Goal: Information Seeking & Learning: Learn about a topic

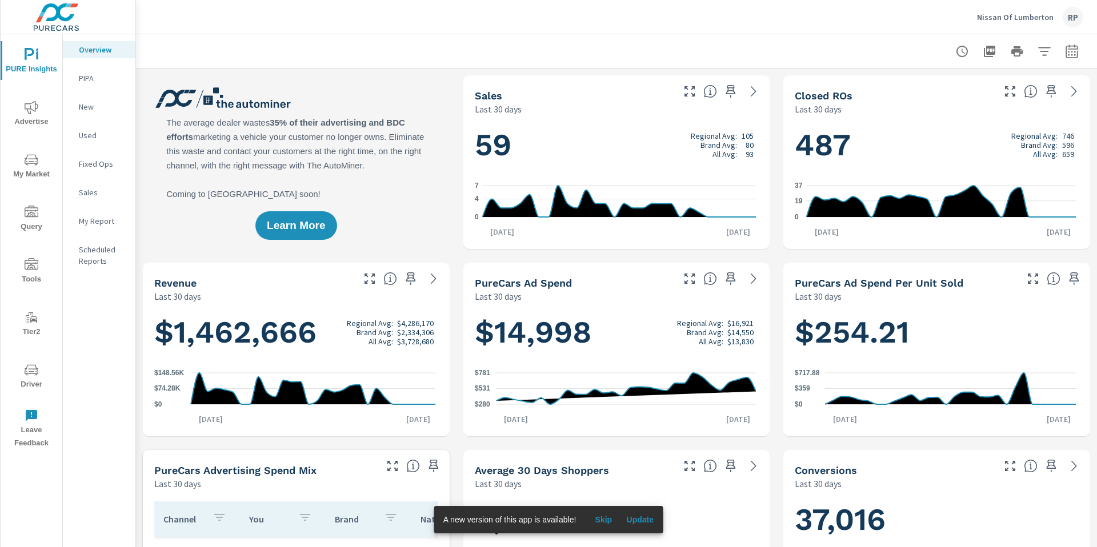
scroll to position [1, 0]
click at [1065, 51] on icon "button" at bounding box center [1072, 52] width 14 height 14
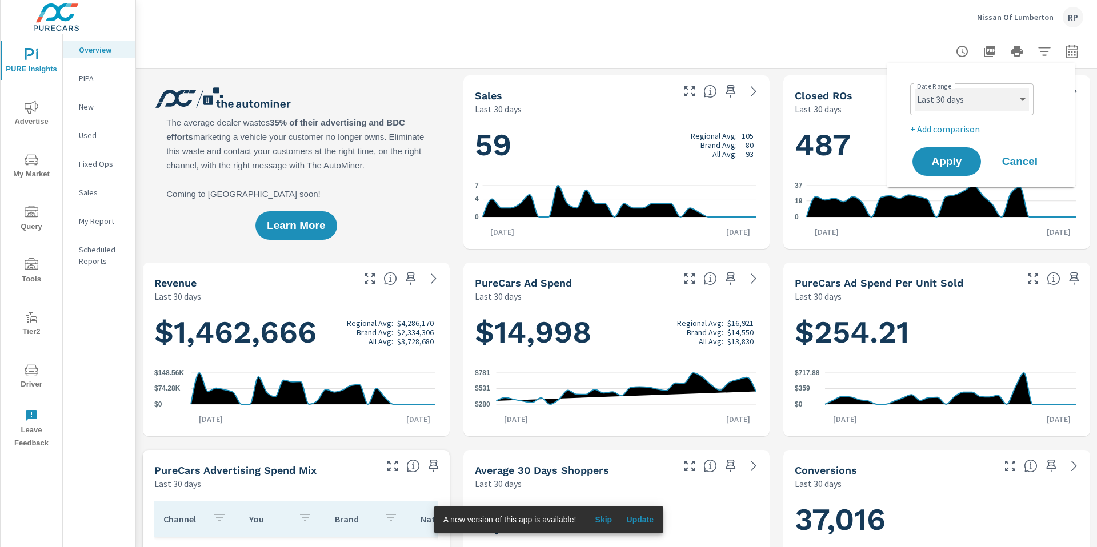
click at [983, 91] on select "Custom [DATE] Last week Last 7 days Last 14 days Last 30 days Last 45 days Last…" at bounding box center [972, 99] width 114 height 23
click at [915, 88] on select "Custom [DATE] Last week Last 7 days Last 14 days Last 30 days Last 45 days Last…" at bounding box center [972, 99] width 114 height 23
select select "Last month"
click at [951, 131] on p "+ Add comparison" at bounding box center [983, 129] width 146 height 14
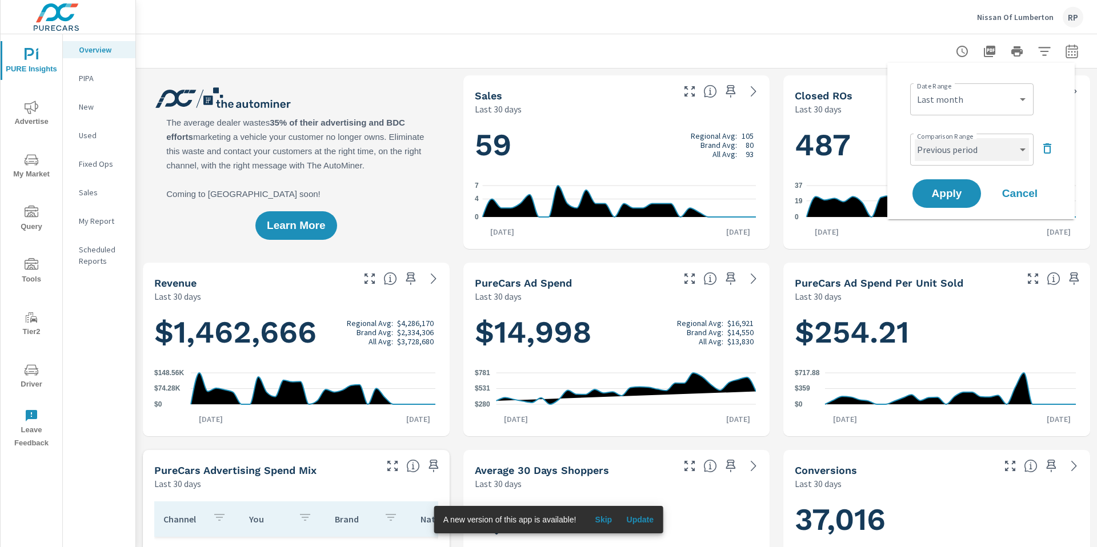
click at [968, 153] on select "Custom Previous period Previous month Previous year" at bounding box center [972, 149] width 114 height 23
click at [915, 138] on select "Custom Previous period Previous month Previous year" at bounding box center [972, 149] width 114 height 23
select select "Previous month"
click at [955, 197] on span "Apply" at bounding box center [946, 194] width 47 height 11
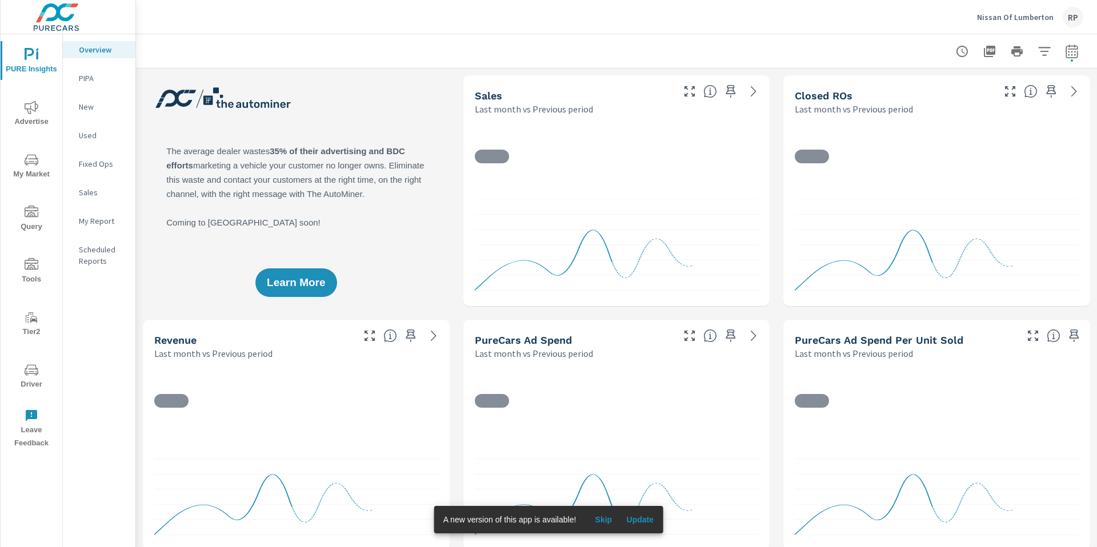
scroll to position [1, 0]
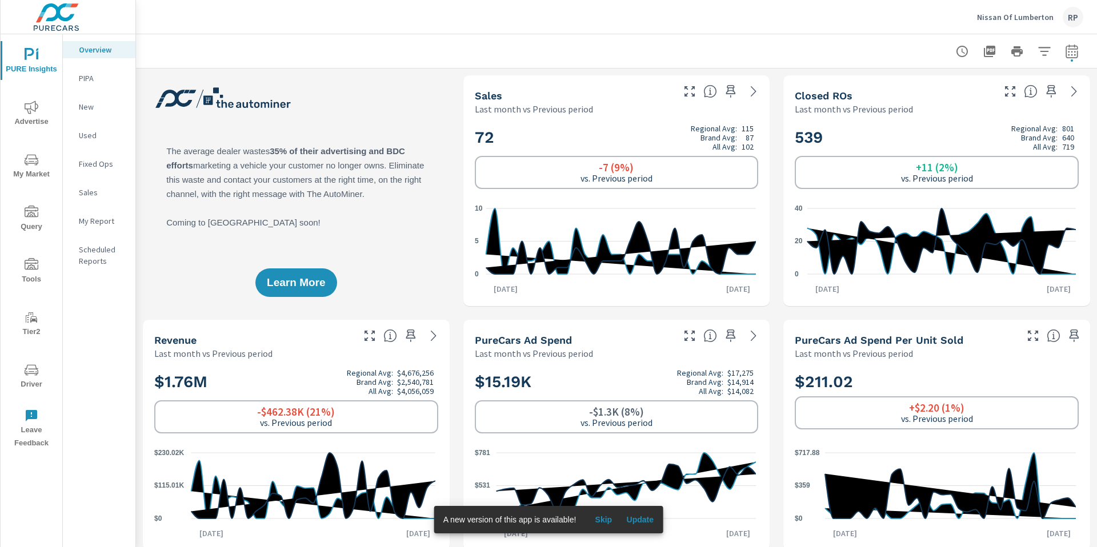
click at [1065, 45] on icon "button" at bounding box center [1072, 52] width 14 height 14
select select "Last month"
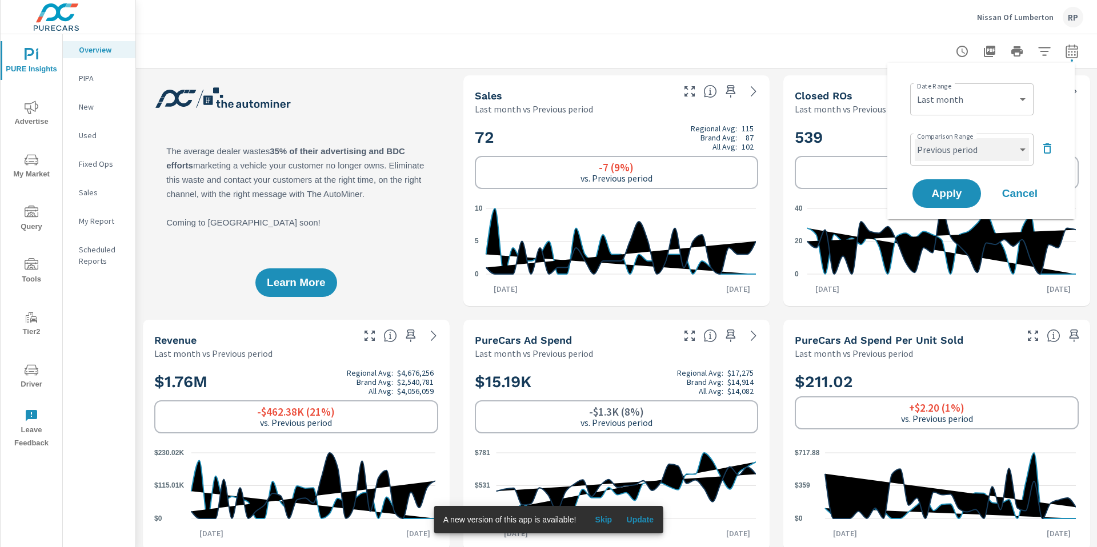
click at [1024, 150] on select "Custom Previous period Previous month Previous year" at bounding box center [972, 149] width 114 height 23
click at [915, 138] on select "Custom Previous period Previous month Previous year" at bounding box center [972, 149] width 114 height 23
select select "custom"
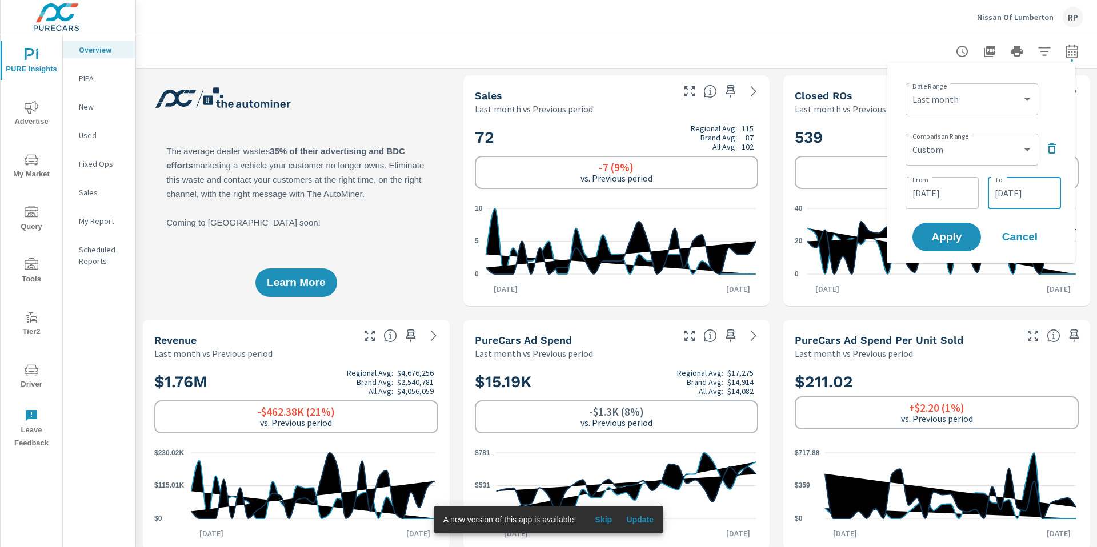
click at [1004, 194] on input "[DATE]" at bounding box center [1024, 193] width 64 height 23
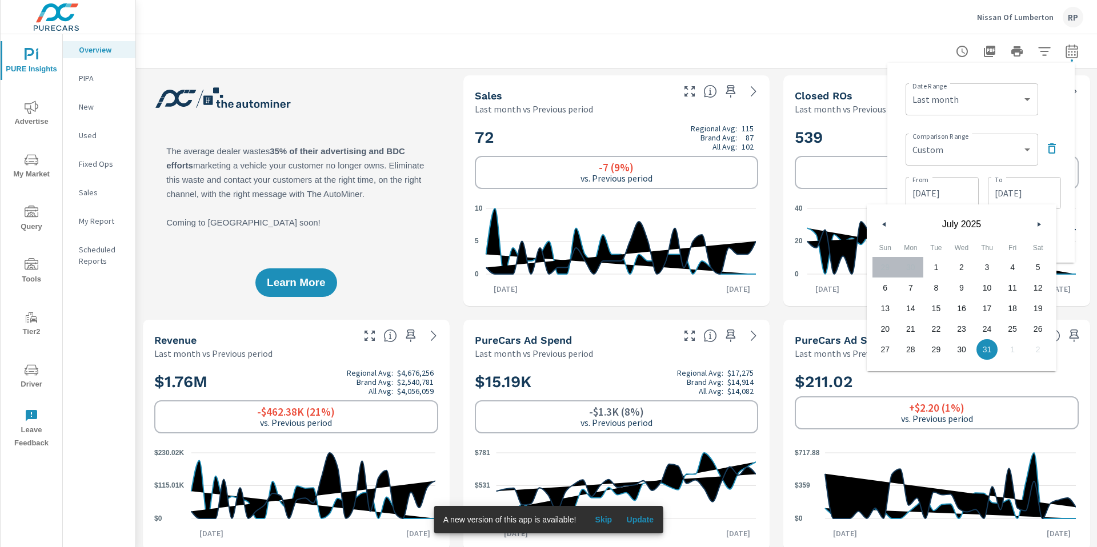
click at [891, 350] on span "27" at bounding box center [885, 349] width 26 height 15
type input "[DATE]"
click at [1049, 98] on div "Date Range Custom [DATE] Last week Last 7 days Last 14 days Last 30 days Last 4…" at bounding box center [983, 98] width 155 height 39
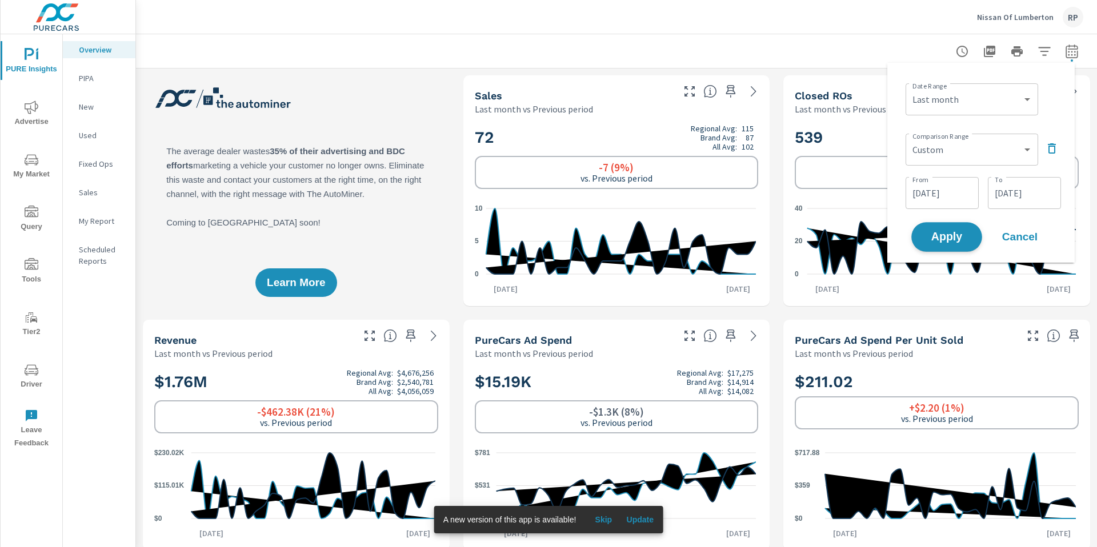
click at [953, 238] on span "Apply" at bounding box center [946, 237] width 47 height 11
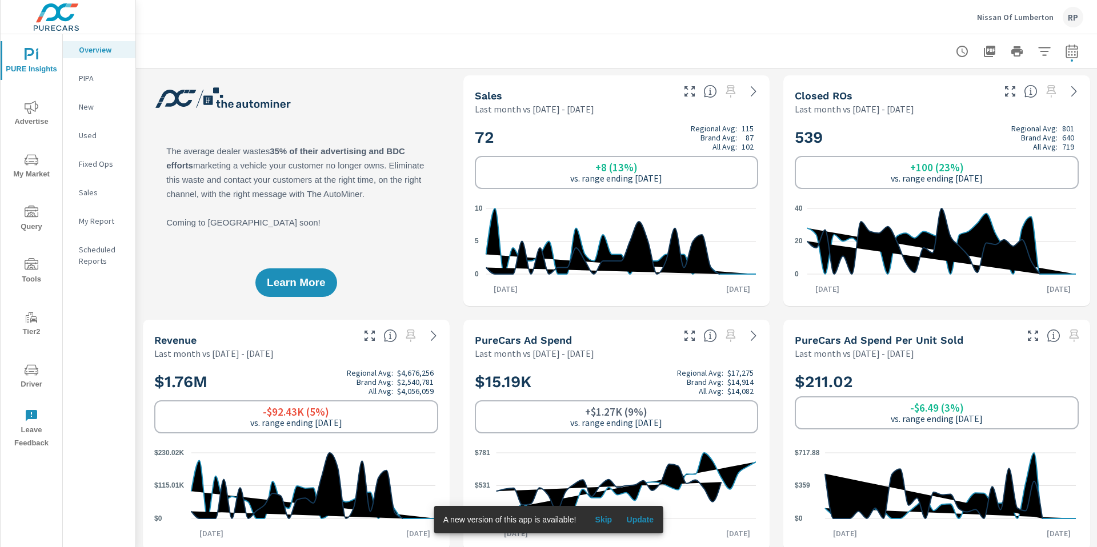
click at [26, 107] on icon "nav menu" at bounding box center [32, 108] width 14 height 14
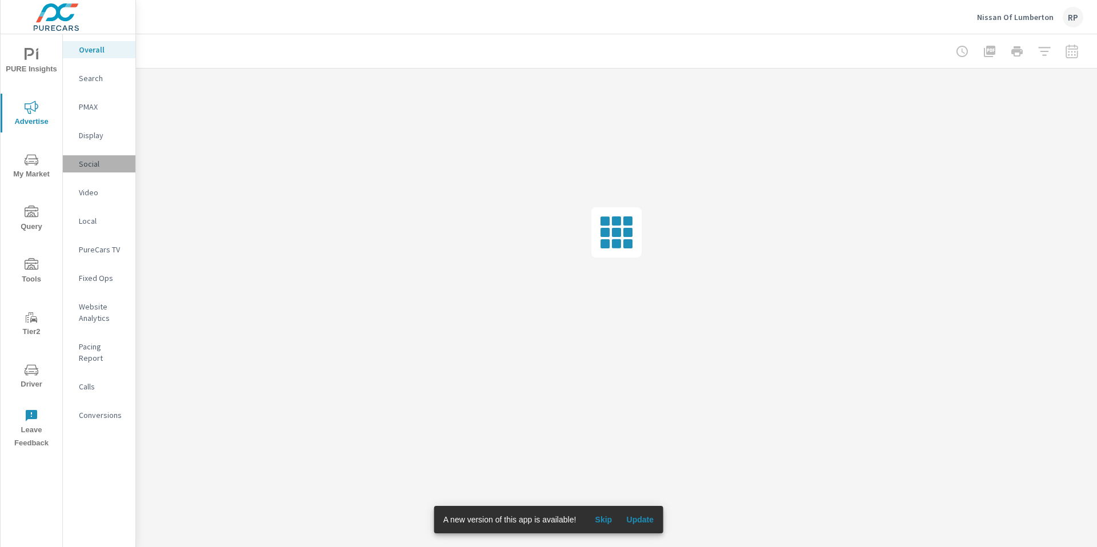
click at [92, 167] on p "Social" at bounding box center [102, 163] width 47 height 11
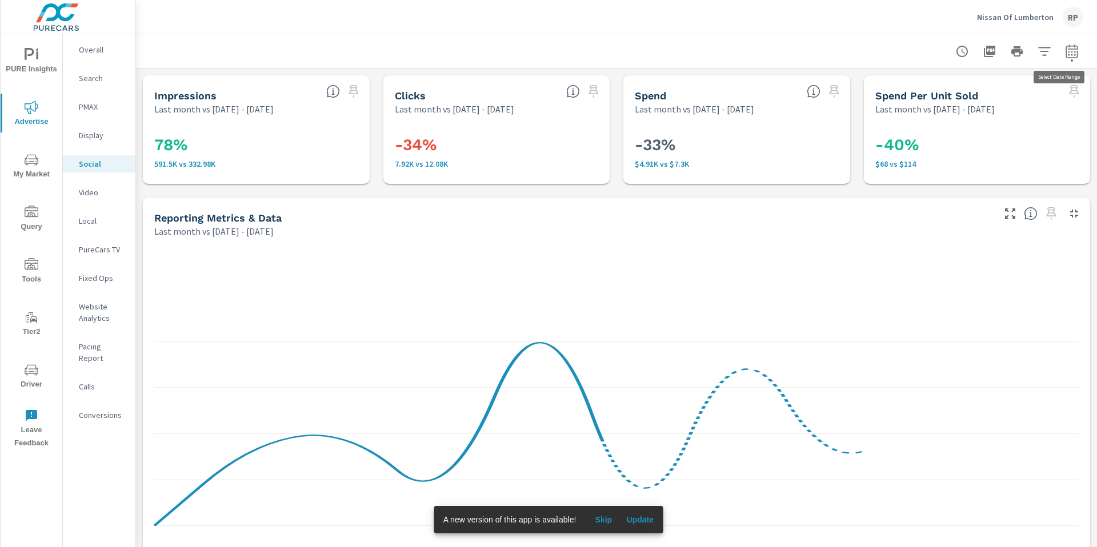
click at [1071, 55] on button "button" at bounding box center [1071, 51] width 23 height 23
select select "Last month"
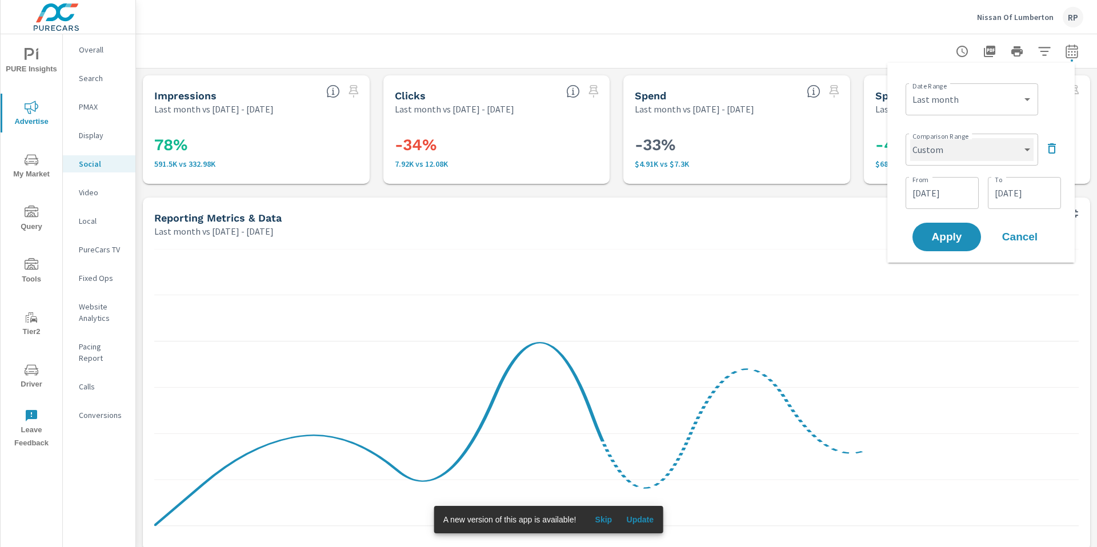
click at [985, 147] on select "Custom Previous period Previous month Previous year" at bounding box center [971, 149] width 123 height 23
click at [910, 138] on select "Custom Previous period Previous month Previous year" at bounding box center [971, 149] width 123 height 23
select select "Previous month"
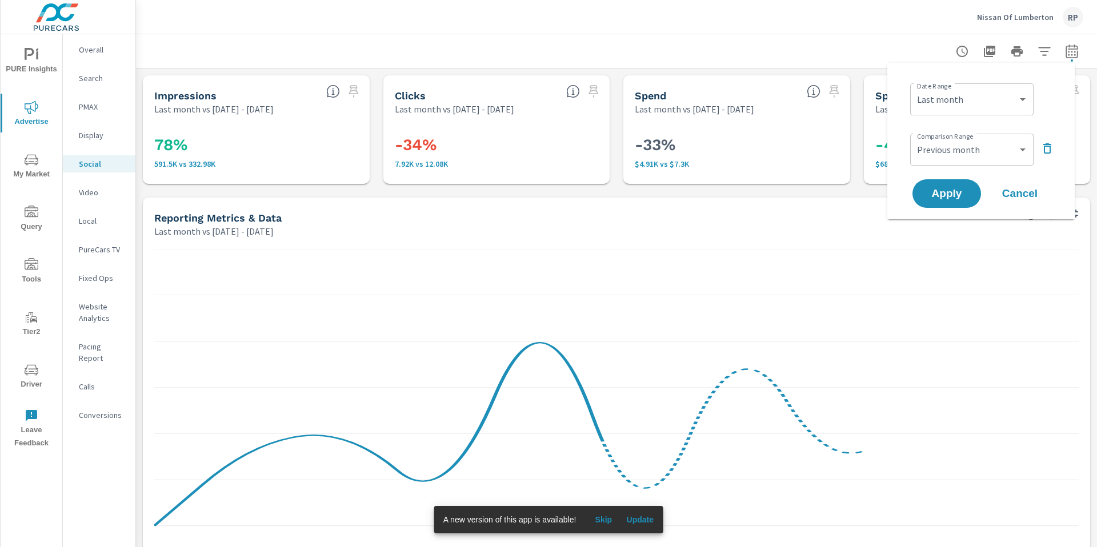
click at [945, 231] on div "Last month vs [DATE] - [DATE]" at bounding box center [573, 232] width 838 height 14
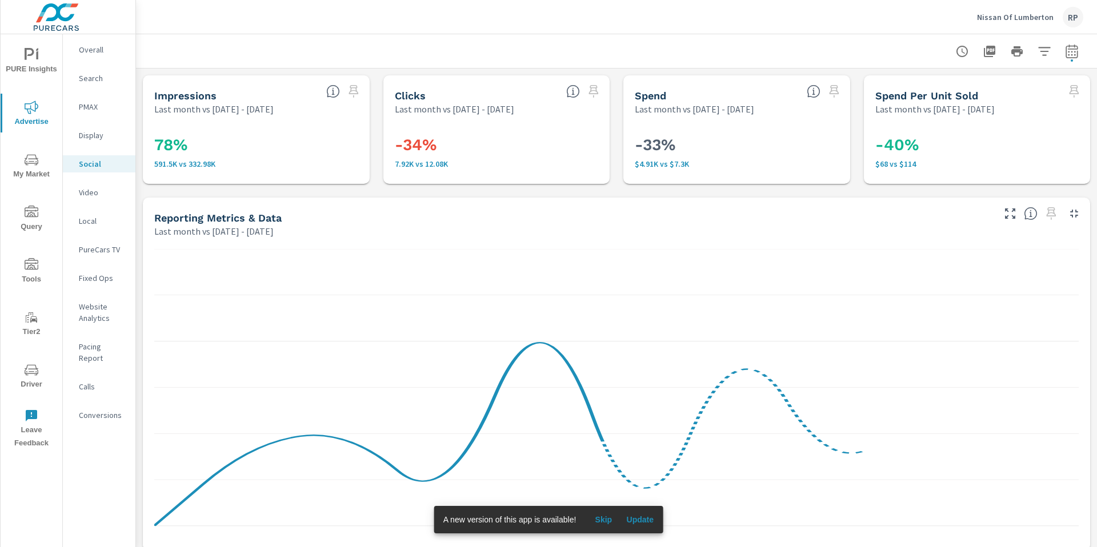
click at [944, 206] on div "Reporting Metrics & Data Last month vs [DATE] - [DATE]" at bounding box center [570, 218] width 854 height 41
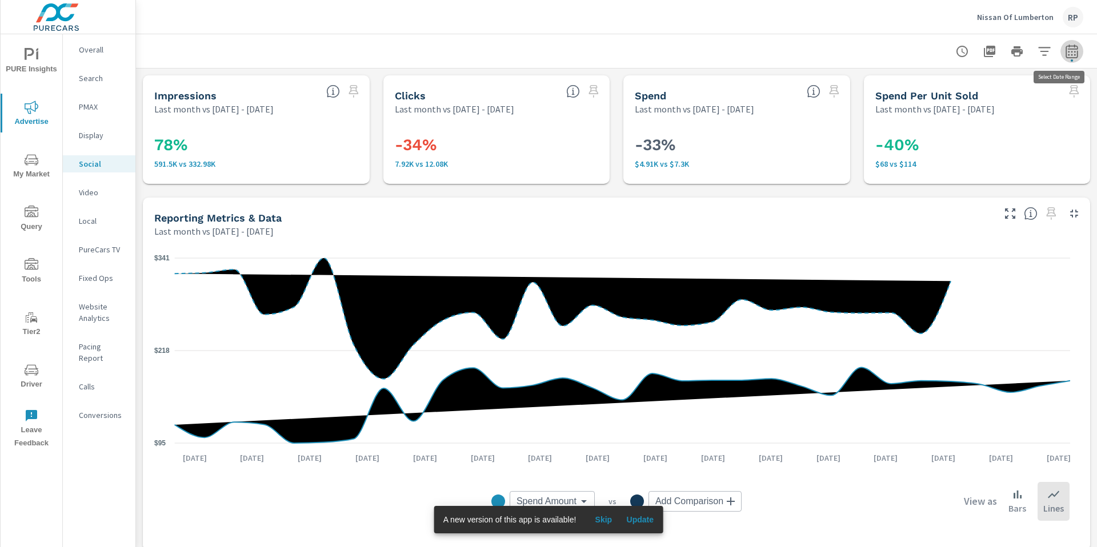
click at [1065, 56] on icon "button" at bounding box center [1072, 52] width 14 height 14
select select "Last month"
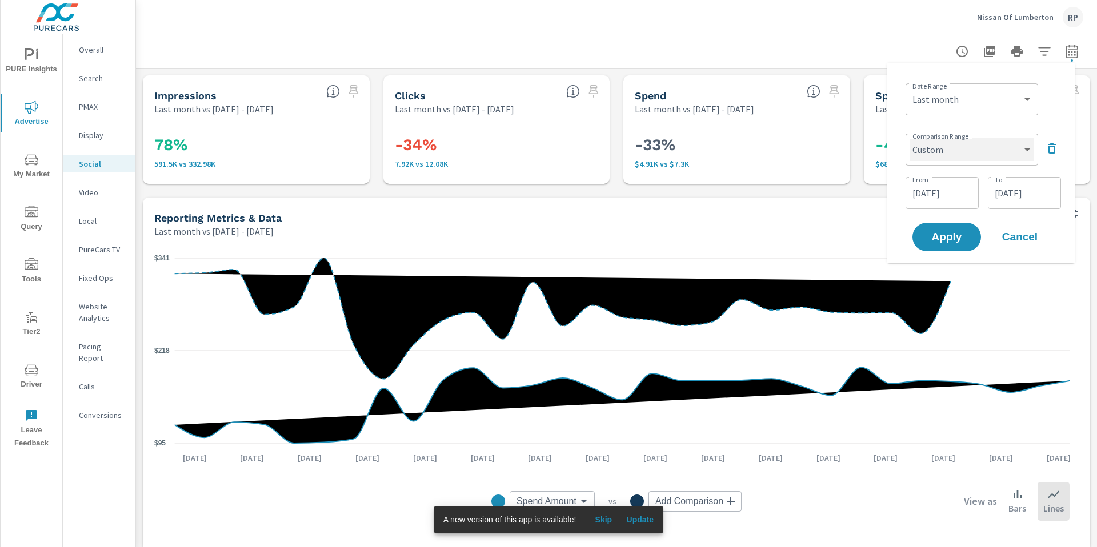
click at [1003, 154] on select "Custom Previous period Previous month Previous year" at bounding box center [971, 149] width 123 height 23
click at [910, 138] on select "Custom Previous period Previous month Previous year" at bounding box center [971, 149] width 123 height 23
select select "Previous month"
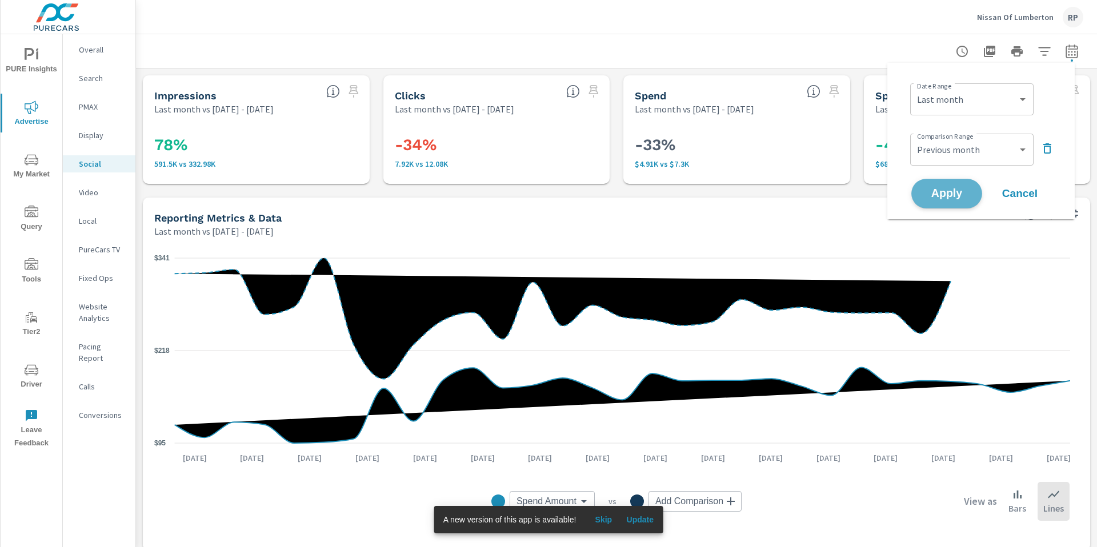
click at [943, 194] on span "Apply" at bounding box center [946, 194] width 47 height 11
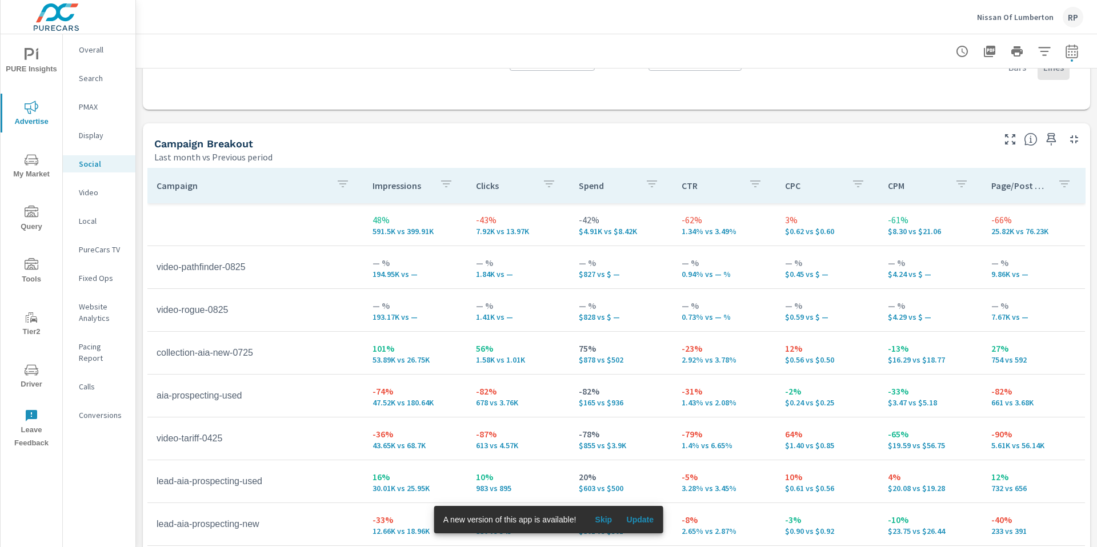
scroll to position [499, 0]
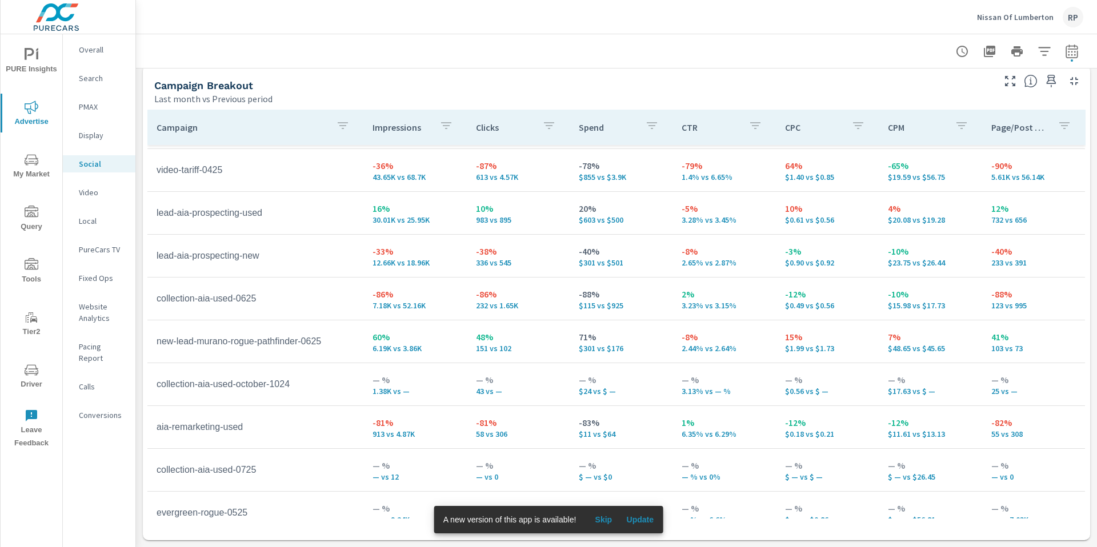
scroll to position [60, 0]
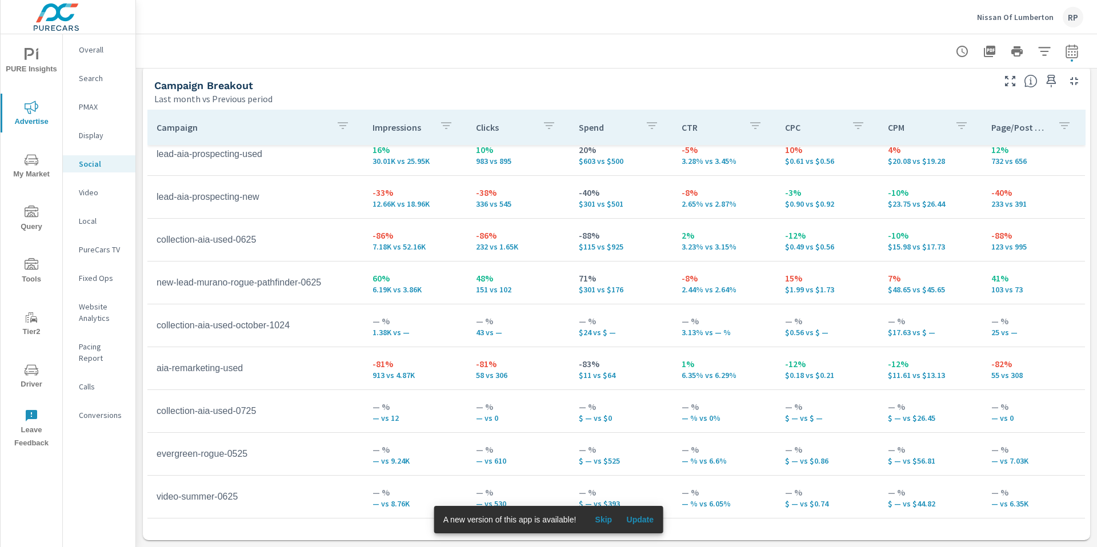
scroll to position [52, 0]
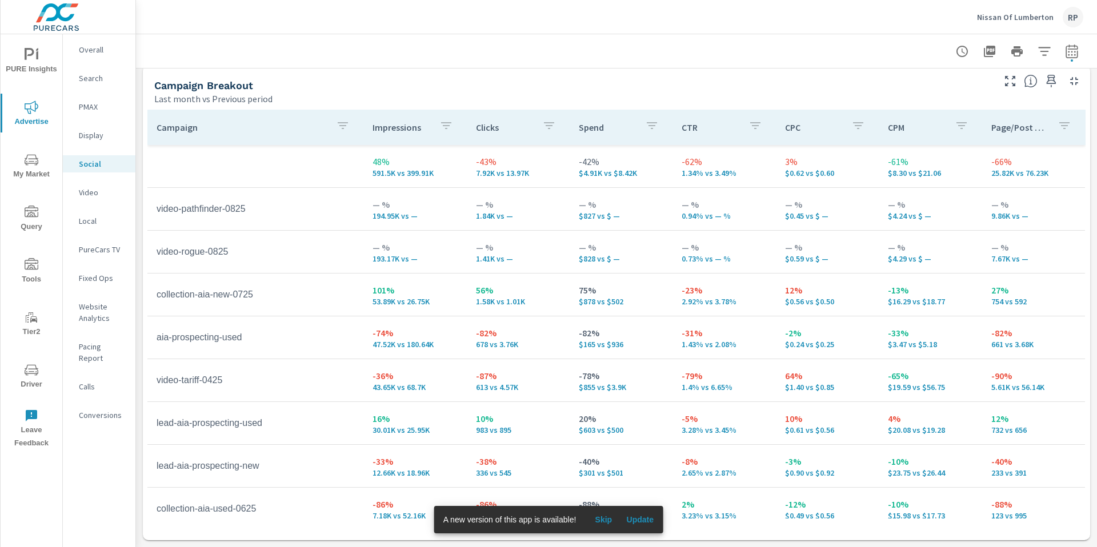
click at [41, 51] on span "PURE Insights" at bounding box center [31, 62] width 55 height 28
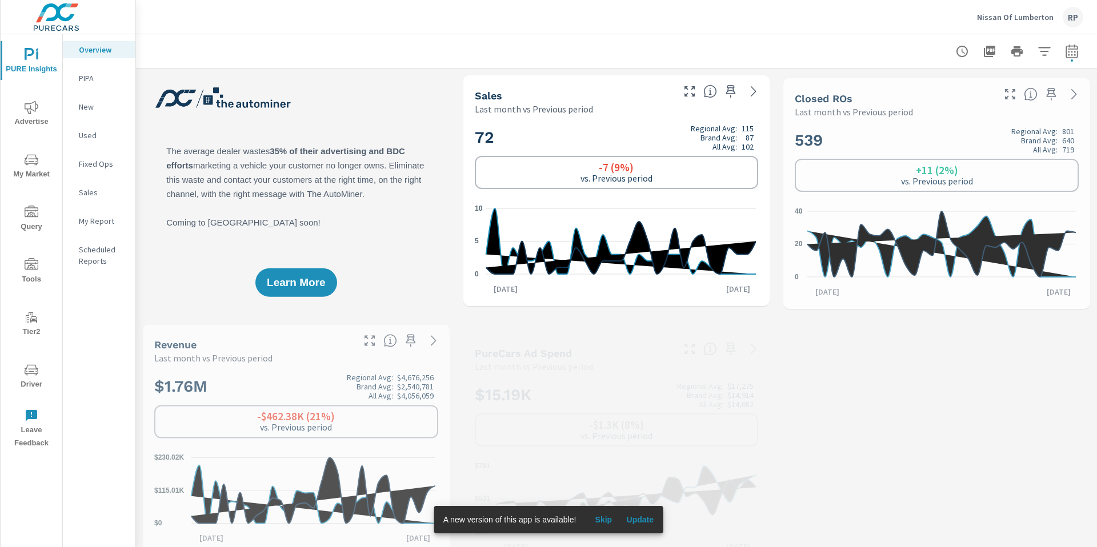
scroll to position [1, 0]
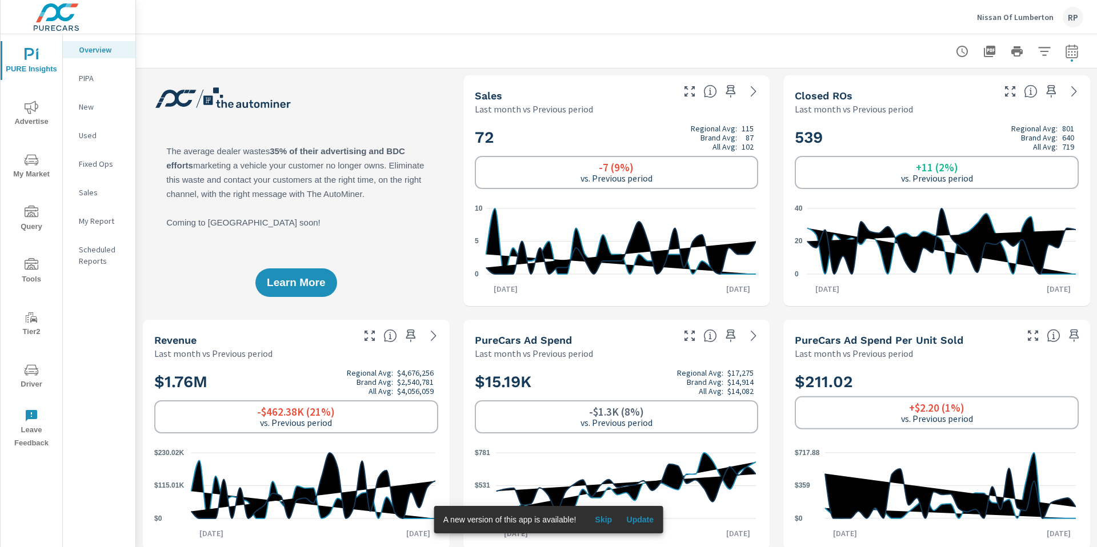
click at [34, 115] on span "Advertise" at bounding box center [31, 115] width 55 height 28
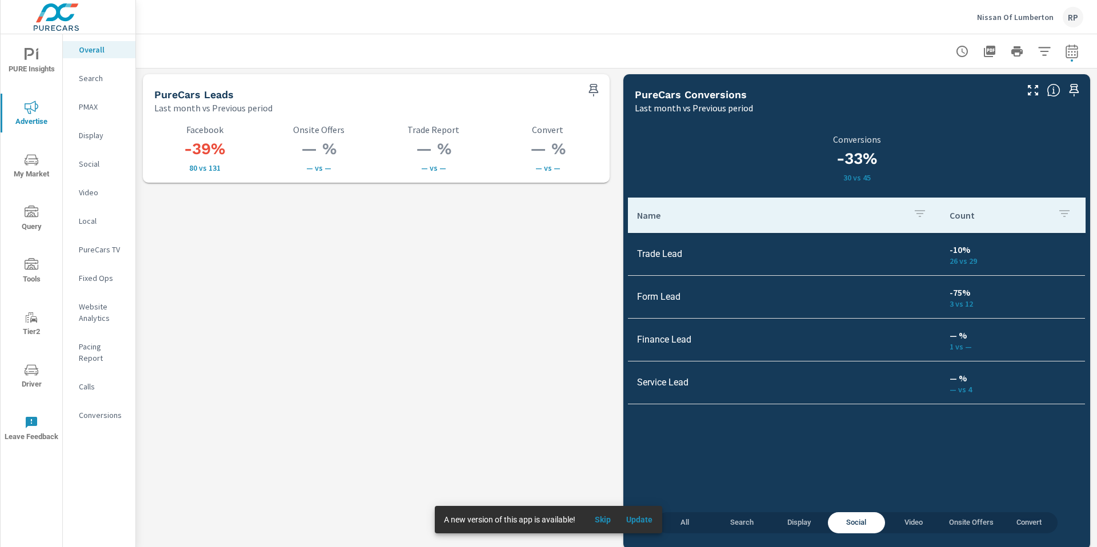
scroll to position [1600, 0]
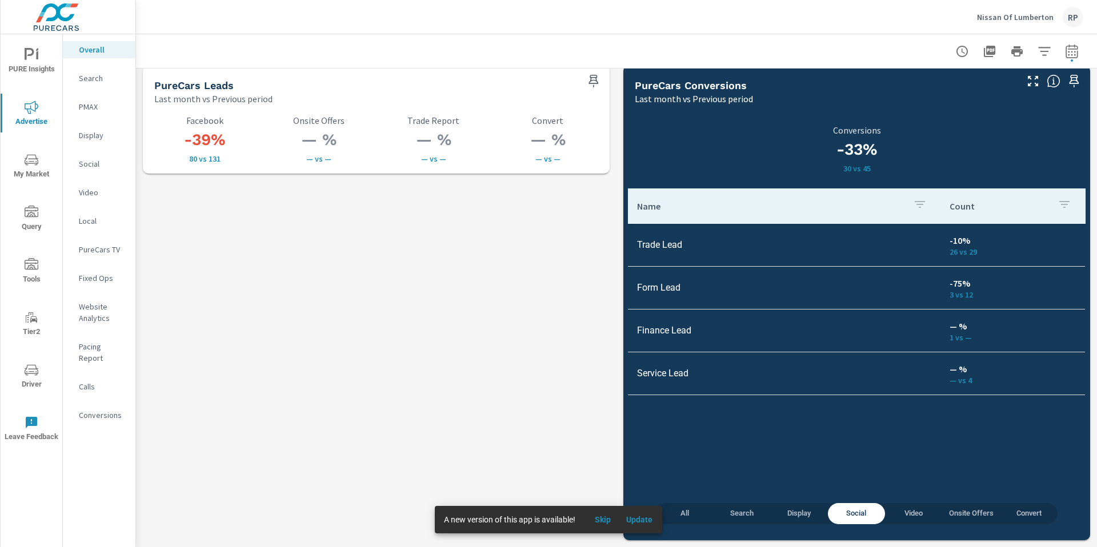
click at [684, 513] on span "All" at bounding box center [684, 513] width 43 height 13
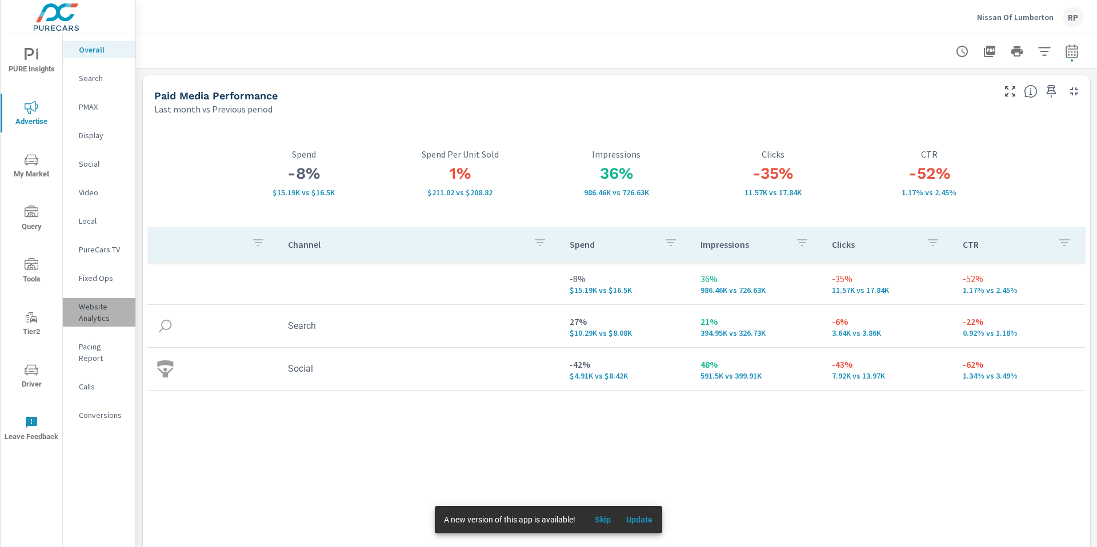
click at [85, 313] on p "Website Analytics" at bounding box center [102, 312] width 47 height 23
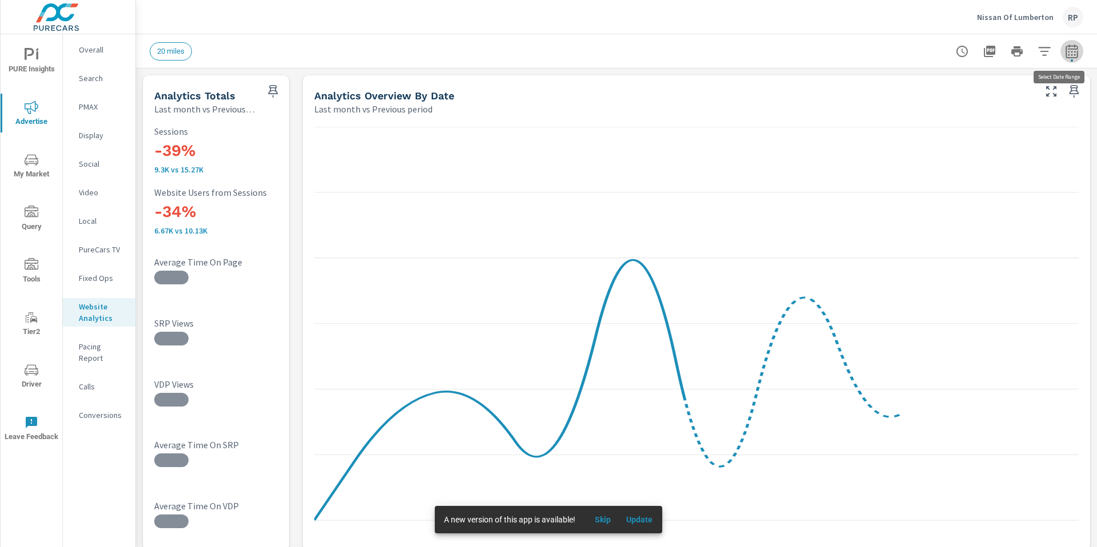
click at [1068, 55] on icon "button" at bounding box center [1071, 53] width 7 height 5
select select "Last month"
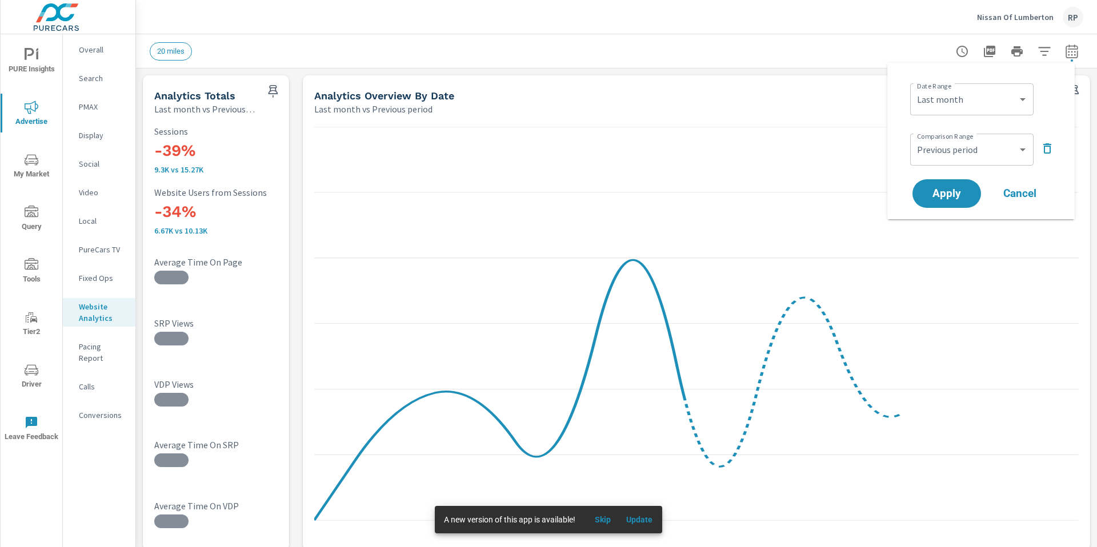
click at [936, 163] on div "Custom Previous period Previous month Previous year ​" at bounding box center [971, 150] width 123 height 32
click at [942, 143] on select "Custom Previous period Previous month Previous year" at bounding box center [972, 149] width 114 height 23
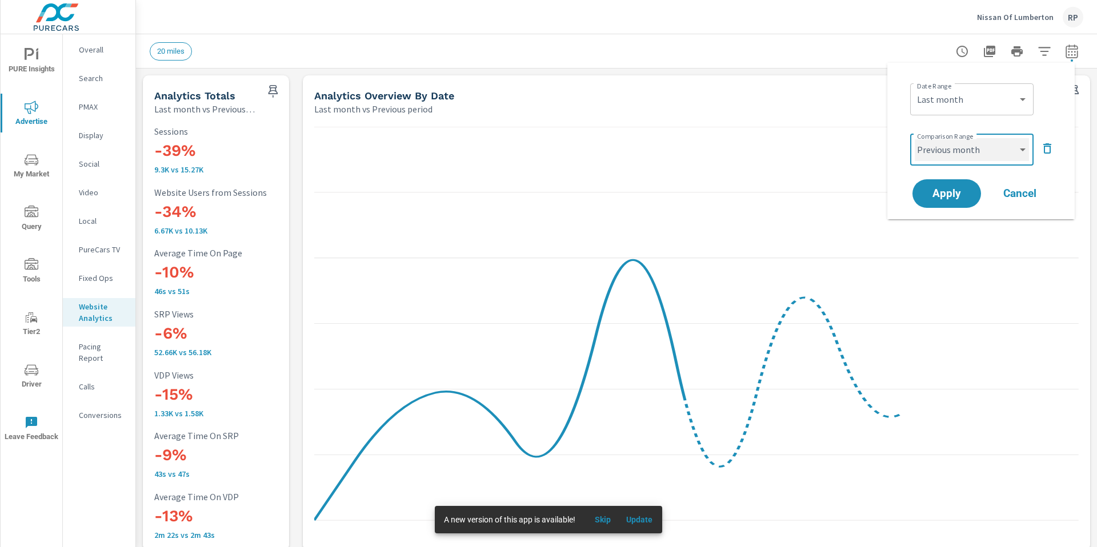
click at [915, 138] on select "Custom Previous period Previous month Previous year" at bounding box center [972, 149] width 114 height 23
select select "Previous month"
click at [944, 189] on span "Apply" at bounding box center [946, 194] width 47 height 11
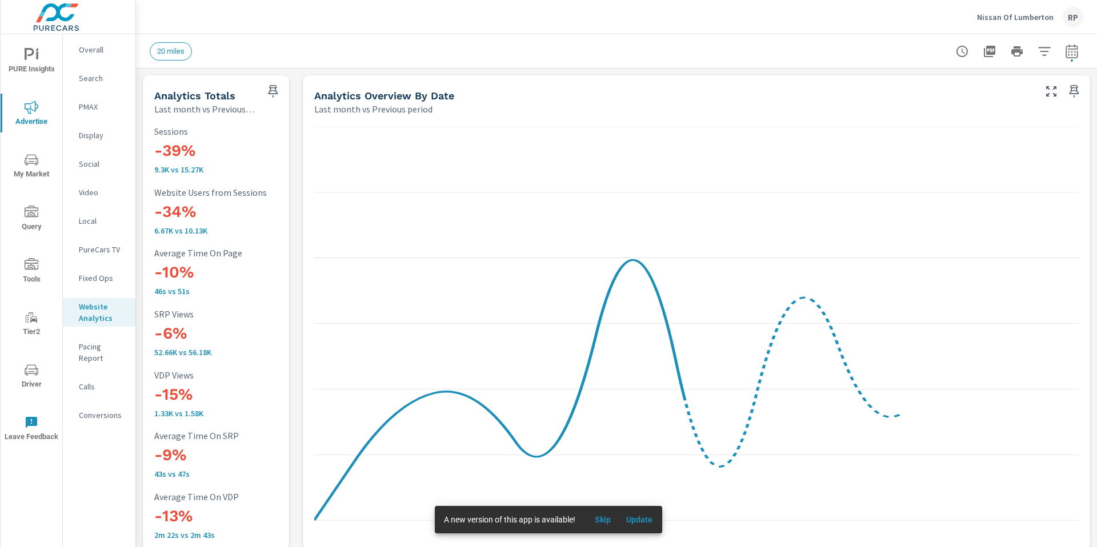
click at [29, 57] on icon "nav menu" at bounding box center [32, 55] width 14 height 14
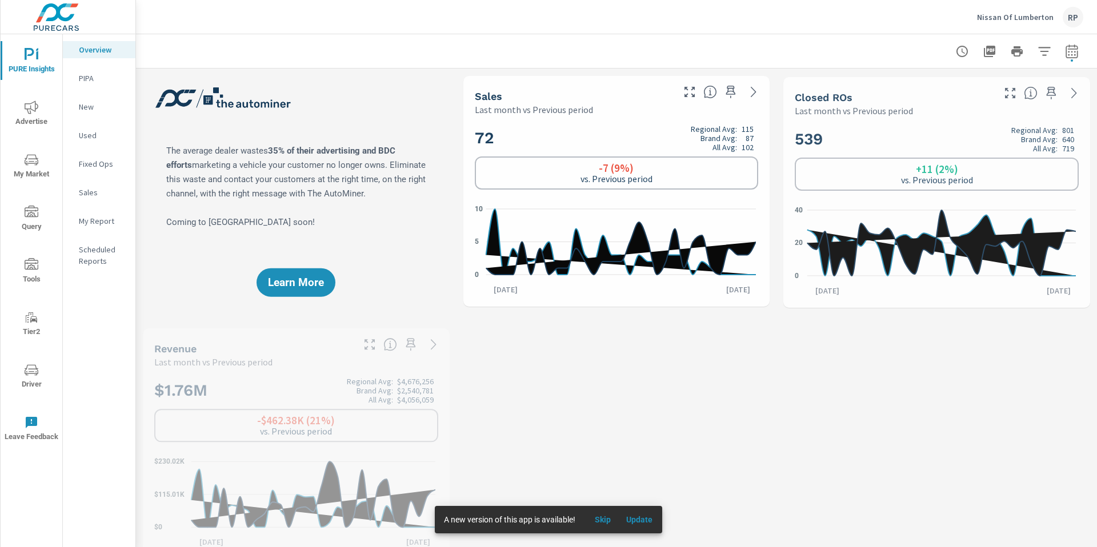
scroll to position [1, 0]
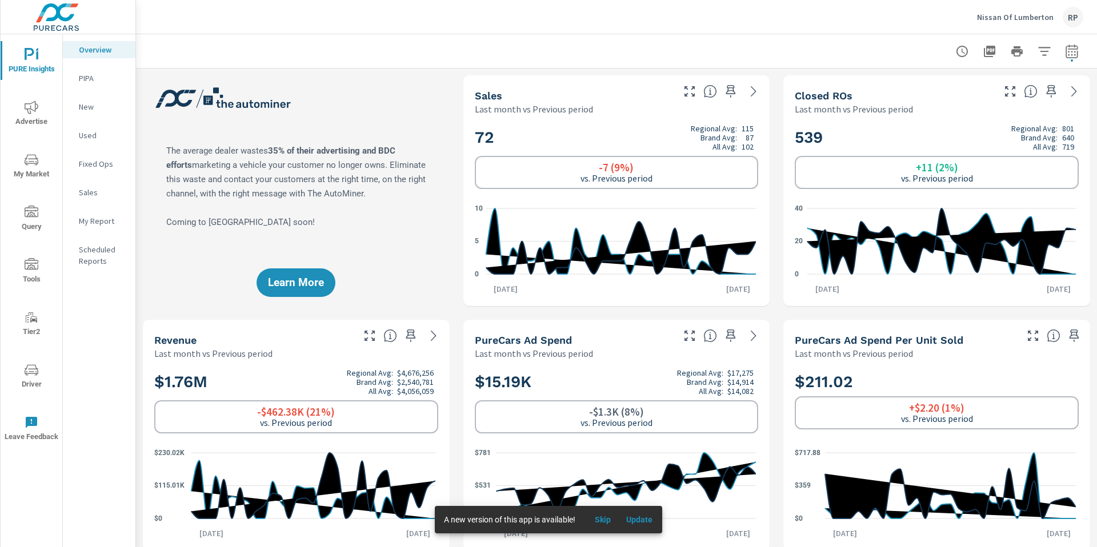
click at [1068, 51] on icon "button" at bounding box center [1071, 53] width 7 height 5
select select "Last month"
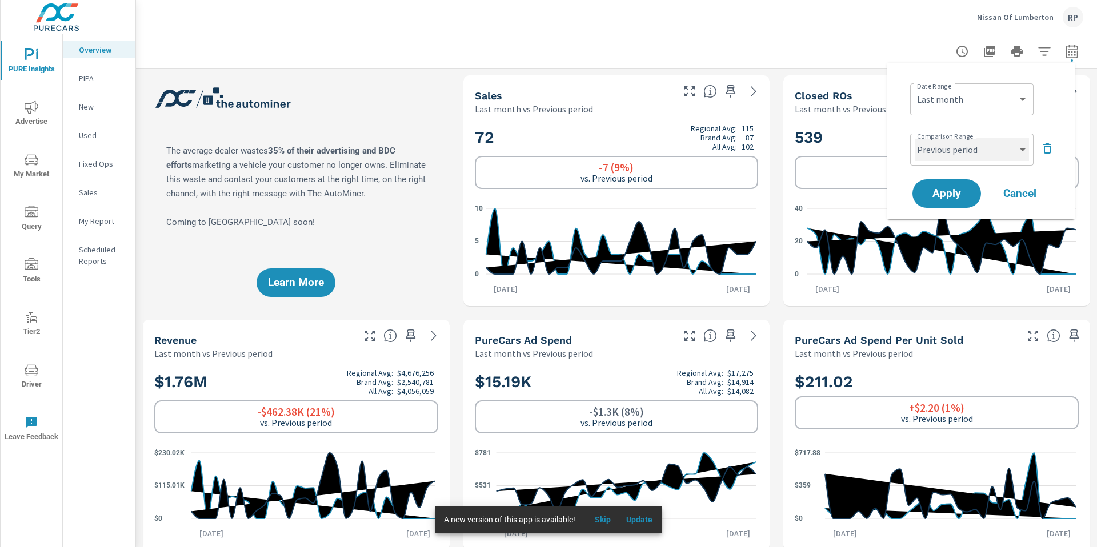
click at [1009, 144] on select "Custom Previous period Previous month Previous year" at bounding box center [972, 149] width 114 height 23
click at [915, 138] on select "Custom Previous period Previous month Previous year" at bounding box center [972, 149] width 114 height 23
select select "custom"
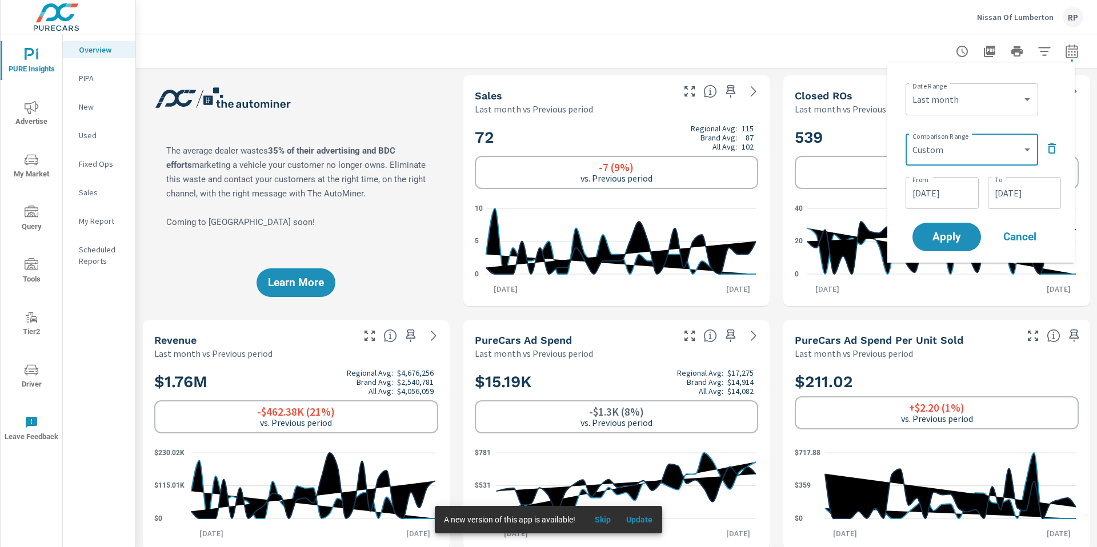
click at [1029, 194] on input "[DATE]" at bounding box center [1024, 193] width 64 height 23
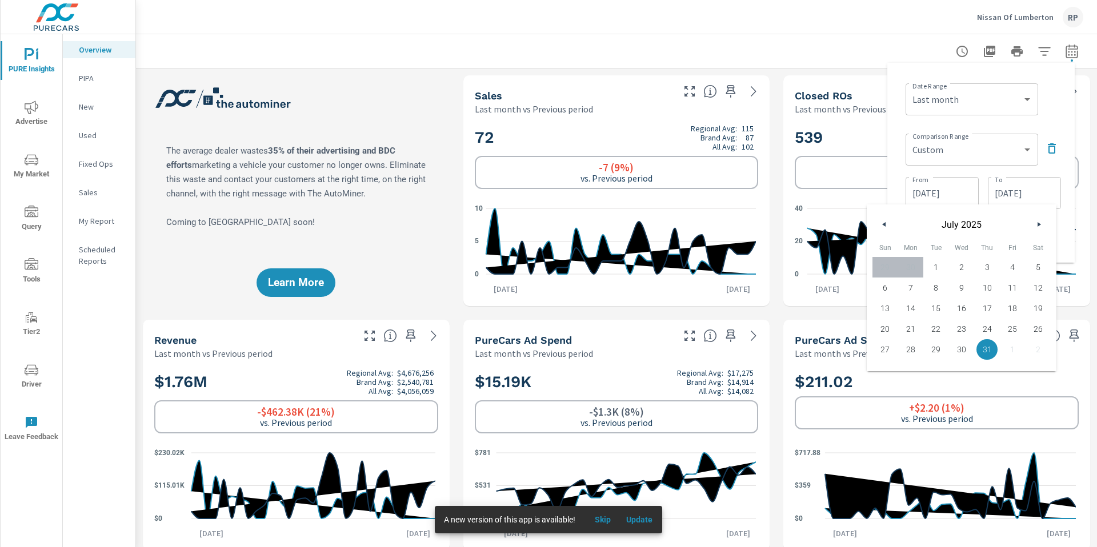
click at [882, 342] on span "27" at bounding box center [885, 349] width 26 height 15
type input "[DATE]"
click at [1074, 97] on div "Date Range Custom [DATE] Last week Last 7 days Last 14 days Last 30 days Last 4…" at bounding box center [980, 163] width 187 height 200
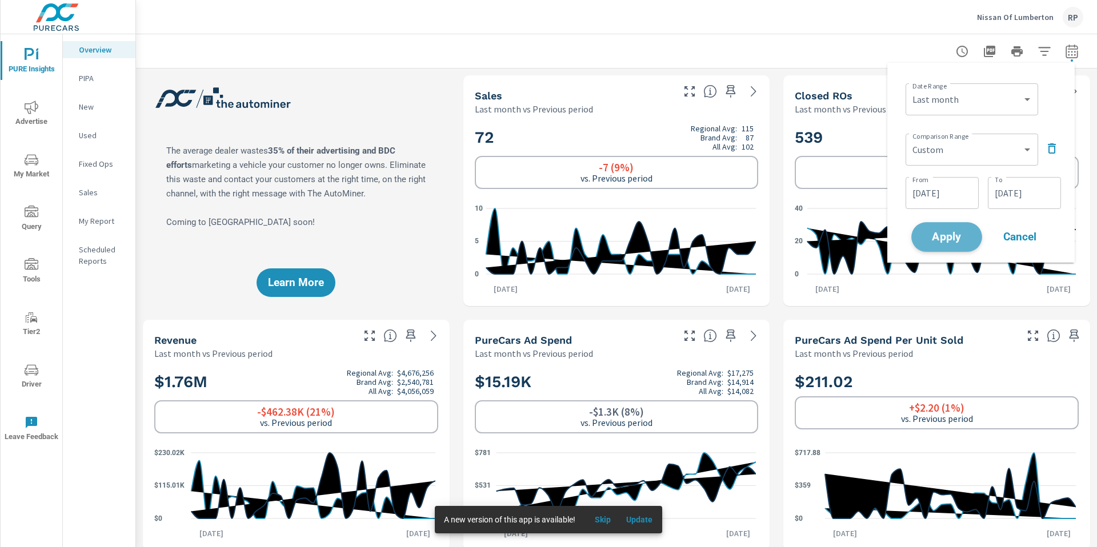
click at [949, 238] on span "Apply" at bounding box center [946, 237] width 47 height 11
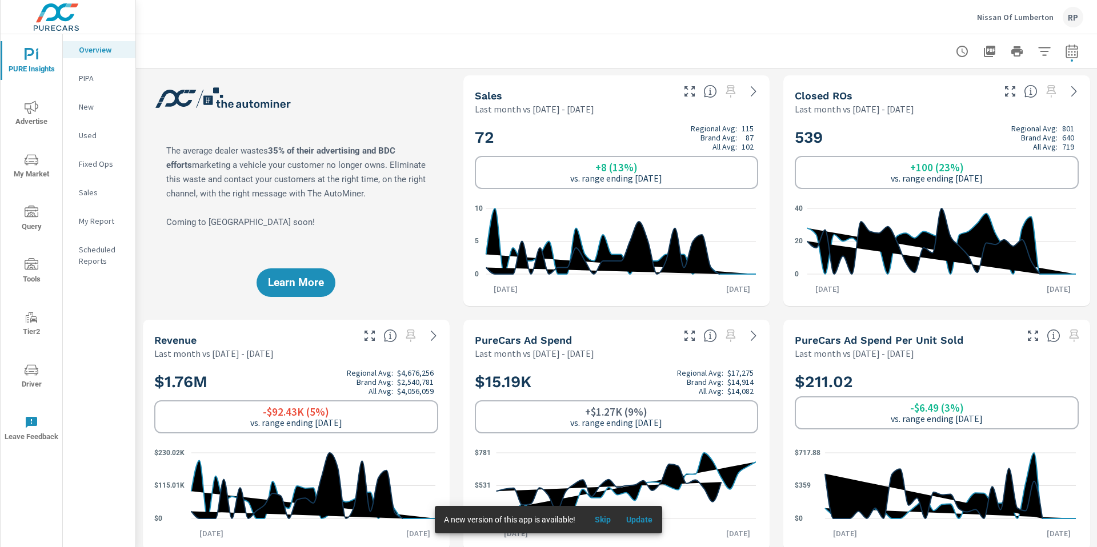
click at [647, 518] on span "Update" at bounding box center [639, 520] width 27 height 10
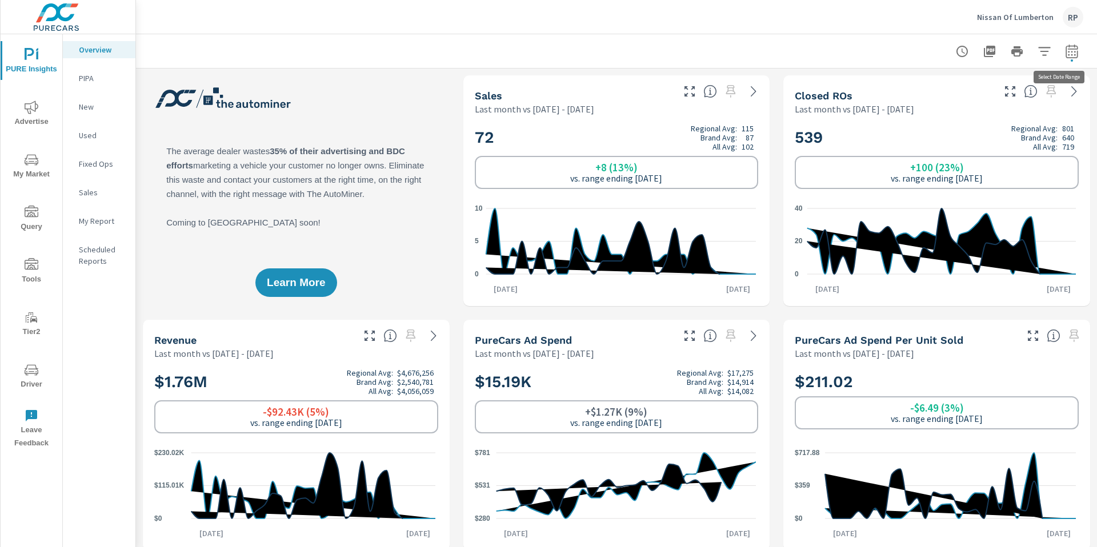
click at [1065, 45] on icon "button" at bounding box center [1071, 51] width 12 height 14
select select "Last month"
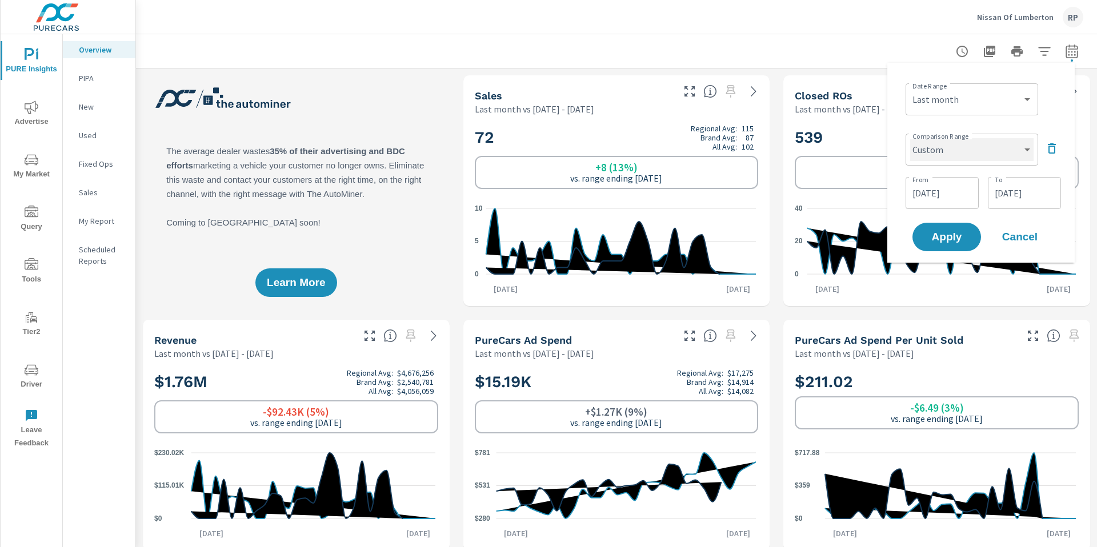
click at [1010, 148] on select "Custom Previous period Previous month Previous year" at bounding box center [971, 149] width 123 height 23
click at [910, 138] on select "Custom Previous period Previous month Previous year" at bounding box center [971, 149] width 123 height 23
select select "Previous month"
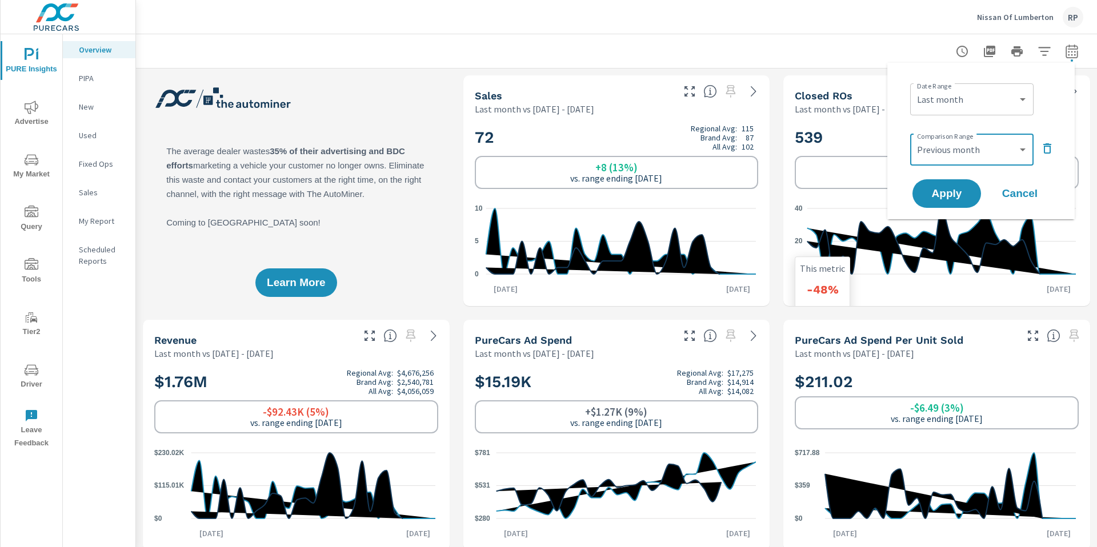
click at [936, 237] on icon at bounding box center [923, 242] width 233 height 66
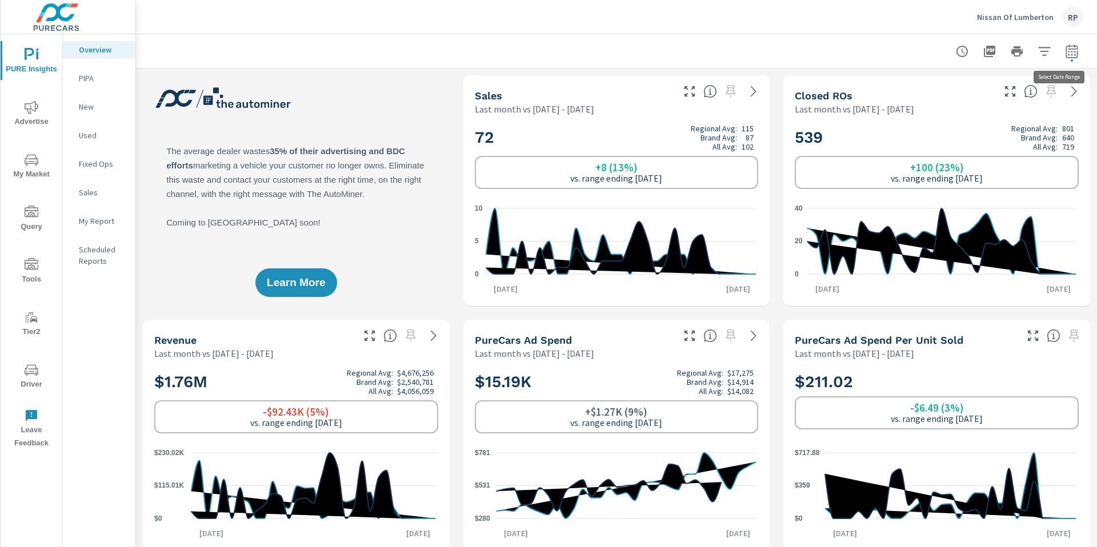
click at [1065, 50] on icon "button" at bounding box center [1072, 52] width 14 height 14
select select "Last month"
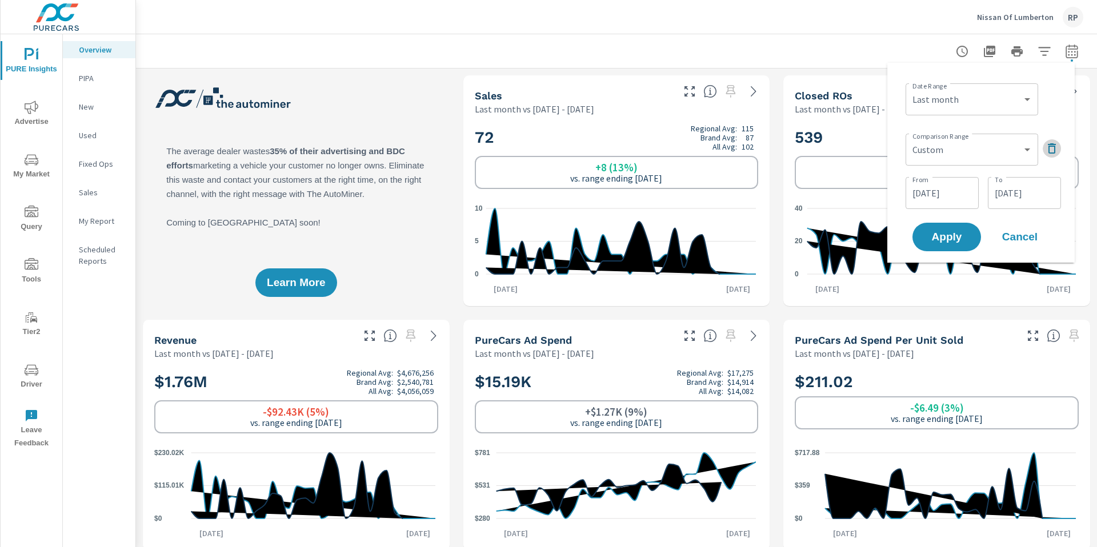
drag, startPoint x: 1060, startPoint y: 146, endPoint x: 1055, endPoint y: 150, distance: 6.2
click at [1056, 149] on button "button" at bounding box center [1052, 148] width 18 height 18
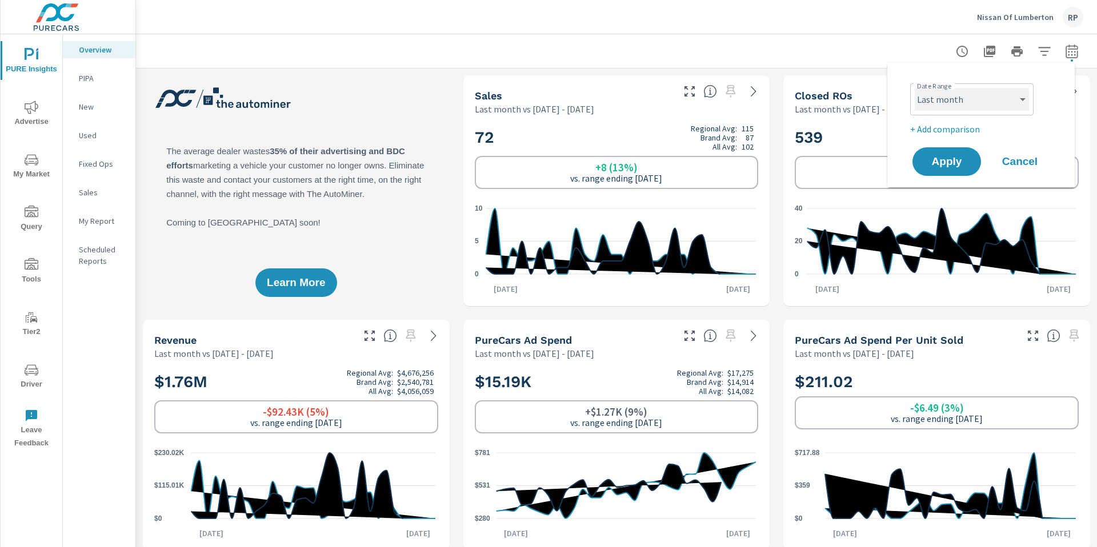
click at [1006, 97] on select "Custom [DATE] Last week Last 7 days Last 14 days Last 30 days Last 45 days Last…" at bounding box center [972, 99] width 114 height 23
click at [990, 97] on select "Custom [DATE] Last week Last 7 days Last 14 days Last 30 days Last 45 days Last…" at bounding box center [972, 99] width 114 height 23
click at [964, 158] on span "Apply" at bounding box center [946, 162] width 47 height 11
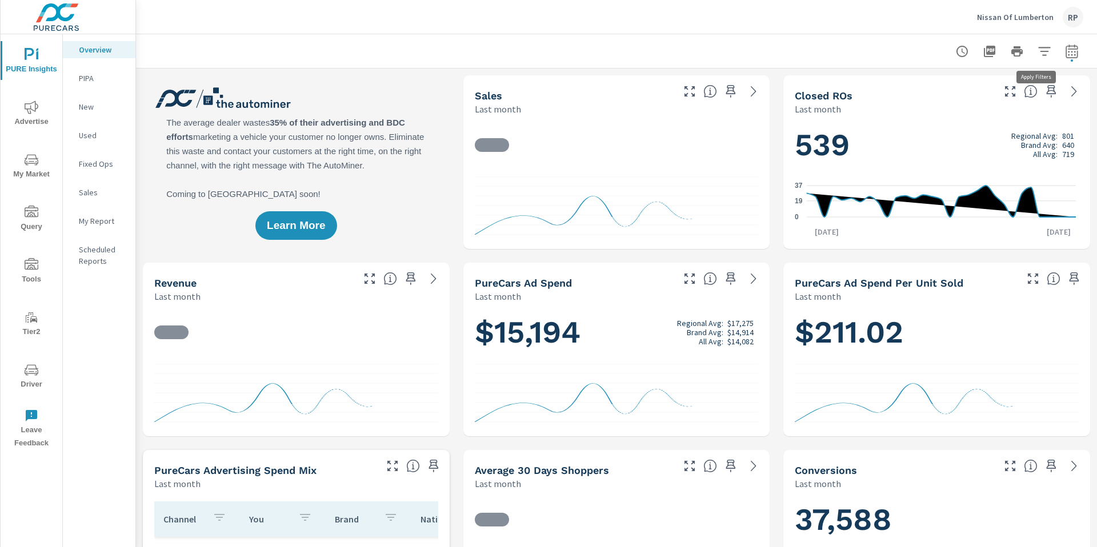
click at [1045, 52] on button "button" at bounding box center [1044, 51] width 23 height 23
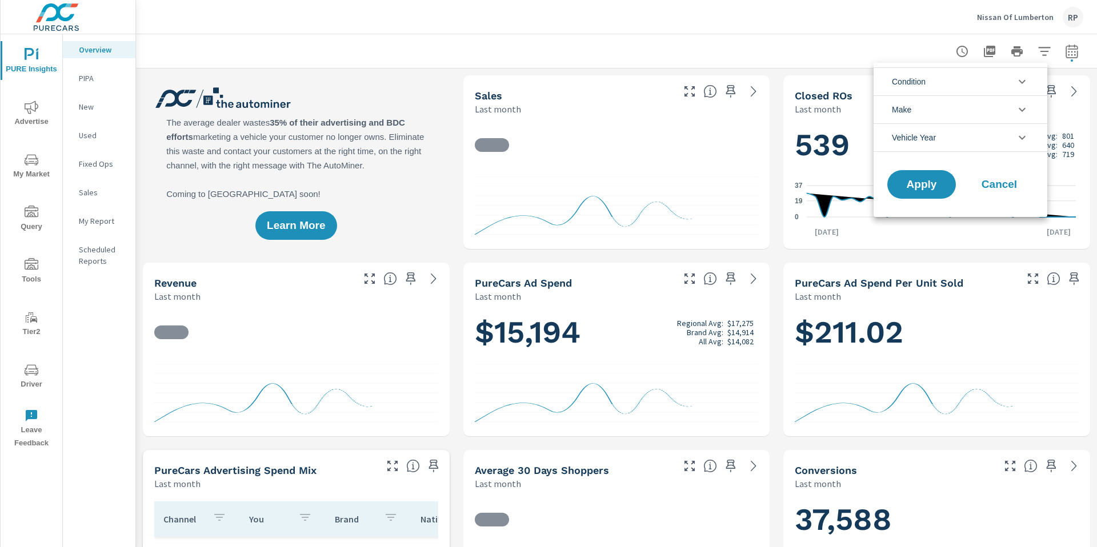
click at [1065, 56] on div at bounding box center [548, 273] width 1097 height 547
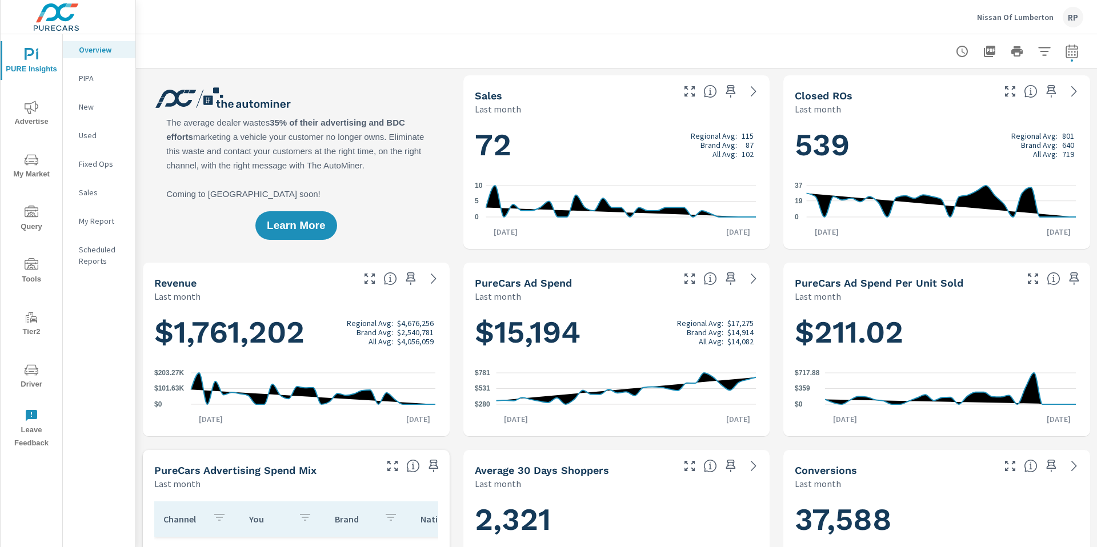
click at [35, 155] on icon "nav menu" at bounding box center [32, 159] width 14 height 11
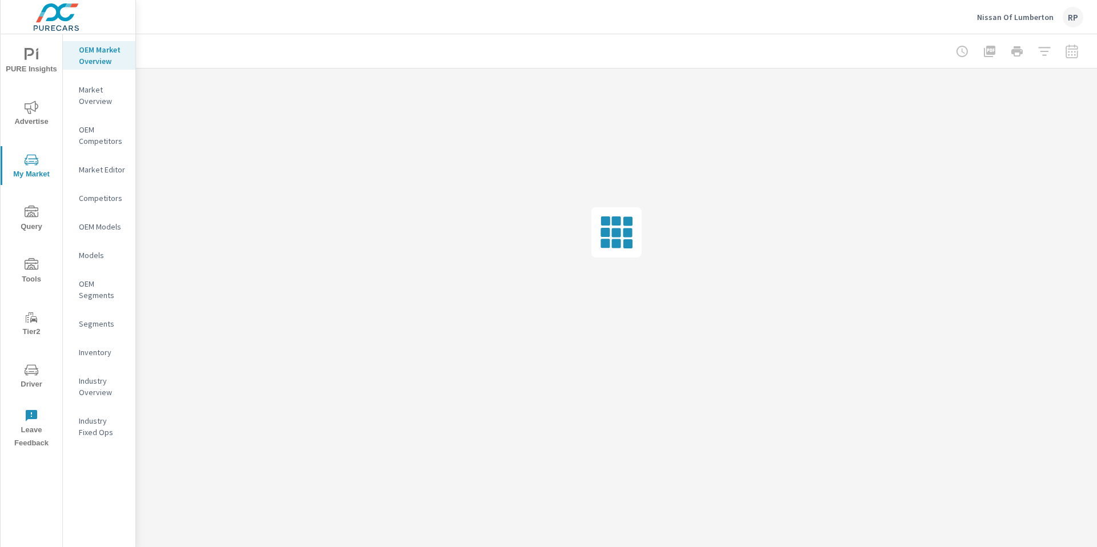
click at [99, 350] on p "Inventory" at bounding box center [102, 352] width 47 height 11
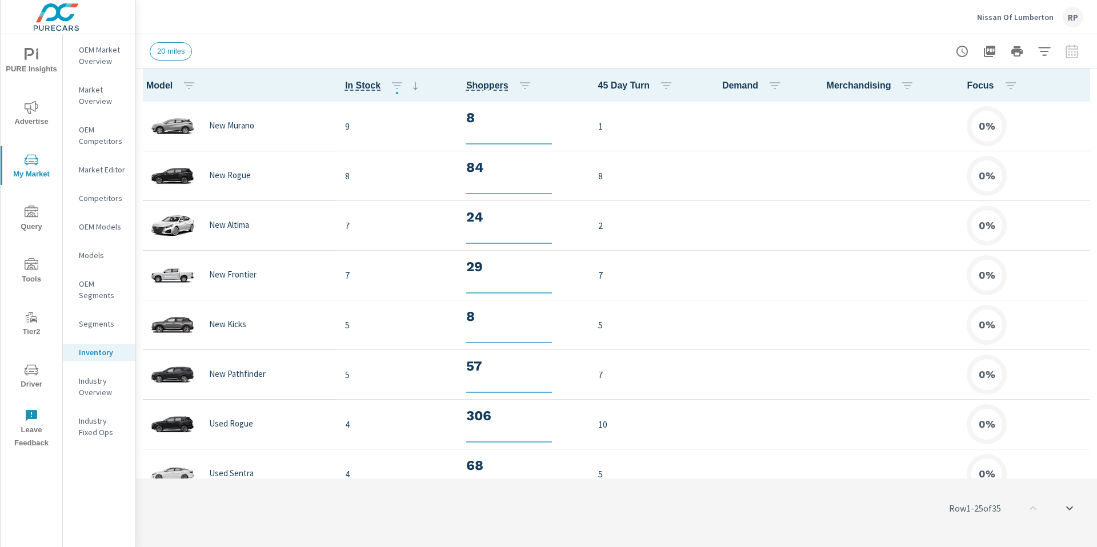
scroll to position [1, 0]
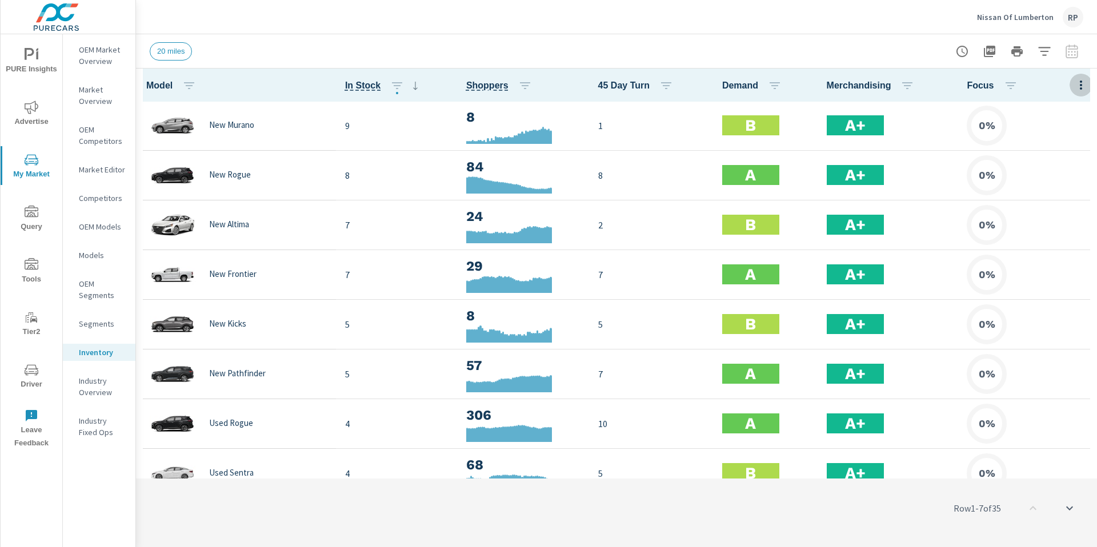
click at [1074, 90] on icon "button" at bounding box center [1081, 85] width 14 height 14
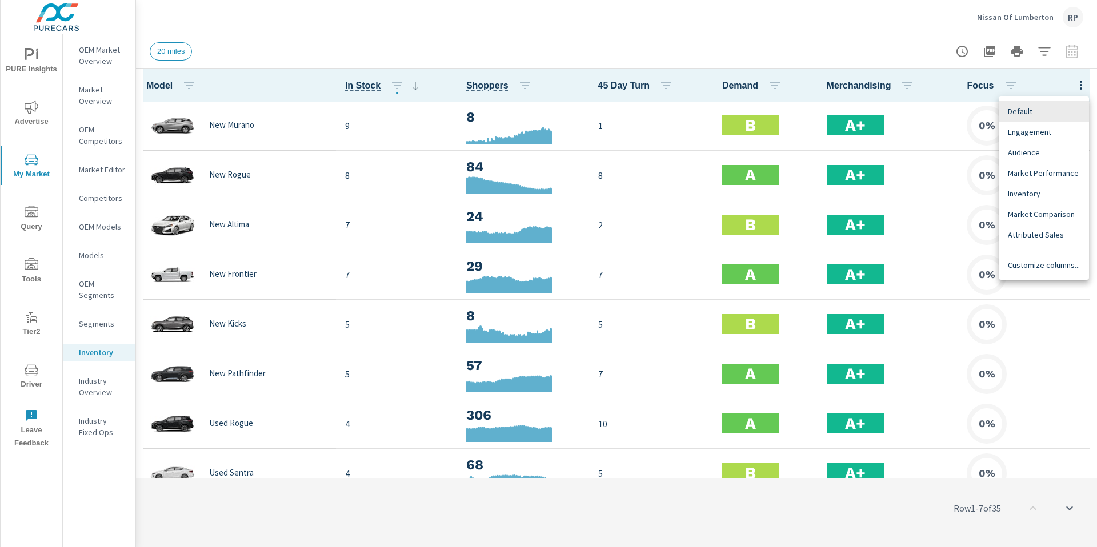
click at [1049, 271] on div "Customize columns..." at bounding box center [1044, 265] width 90 height 21
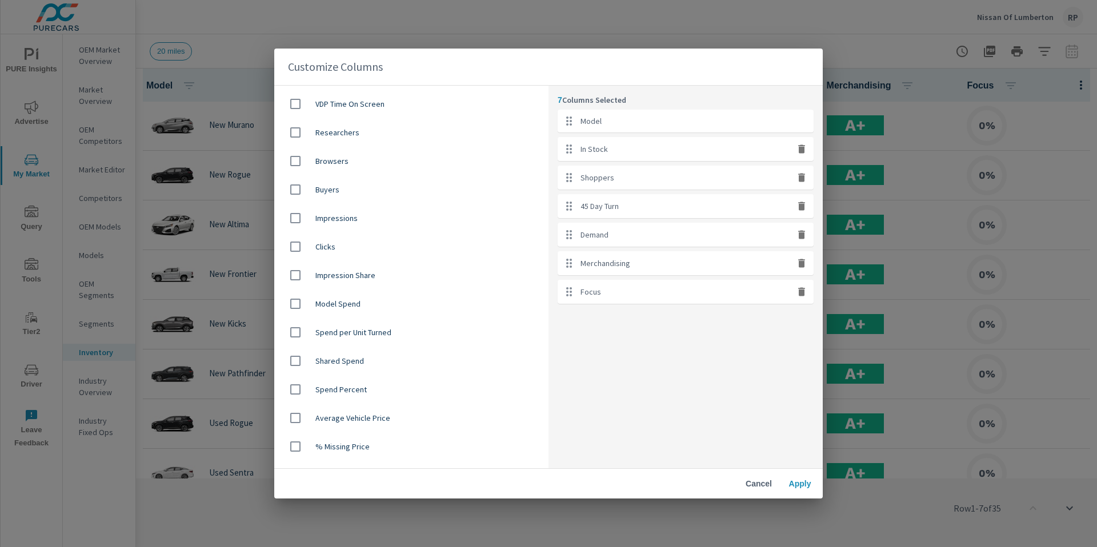
scroll to position [455, 0]
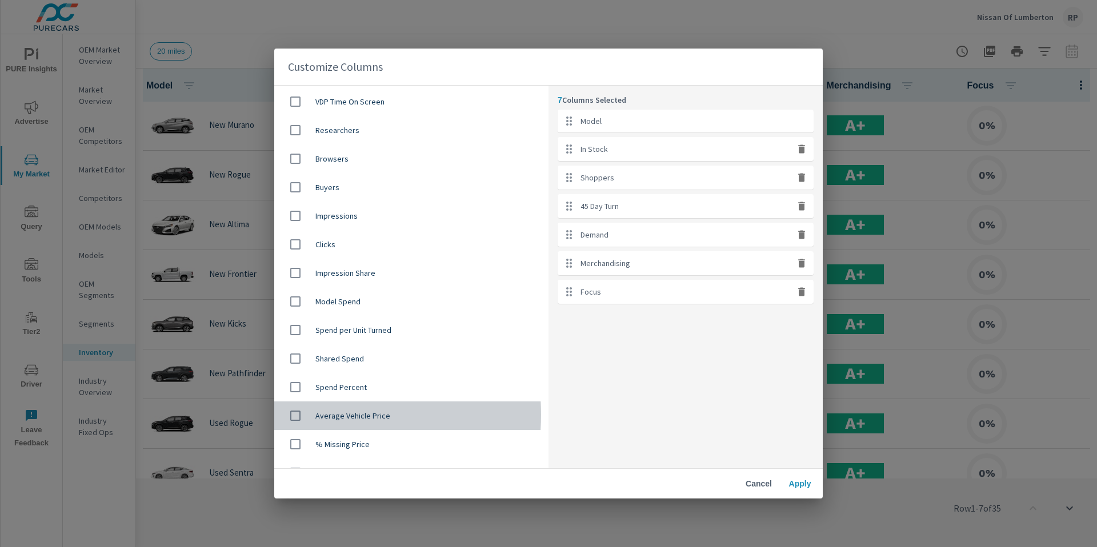
click at [305, 415] on input "checkbox" at bounding box center [295, 416] width 24 height 24
checkbox input "true"
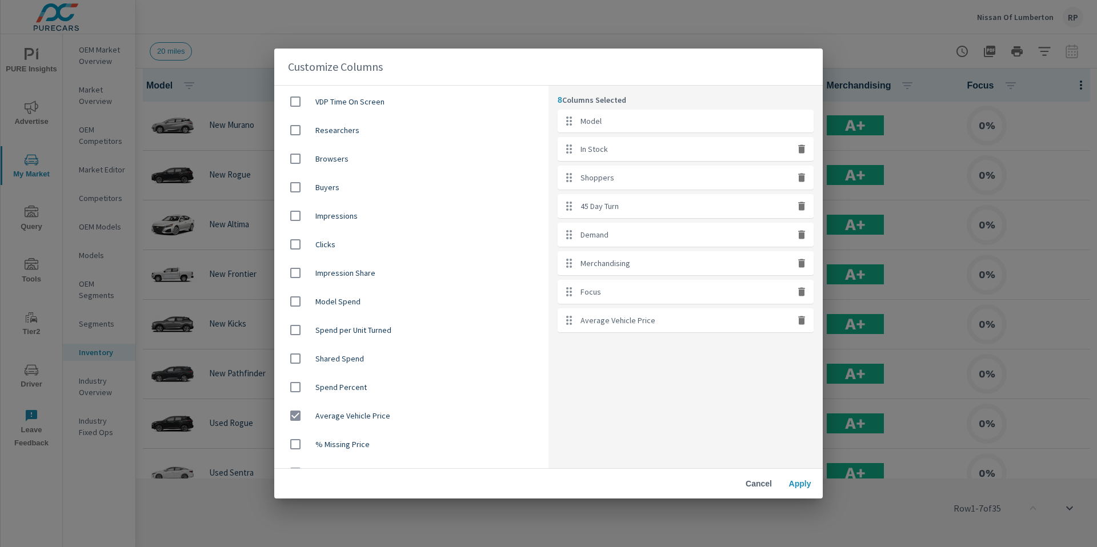
click at [808, 488] on span "Apply" at bounding box center [799, 484] width 27 height 10
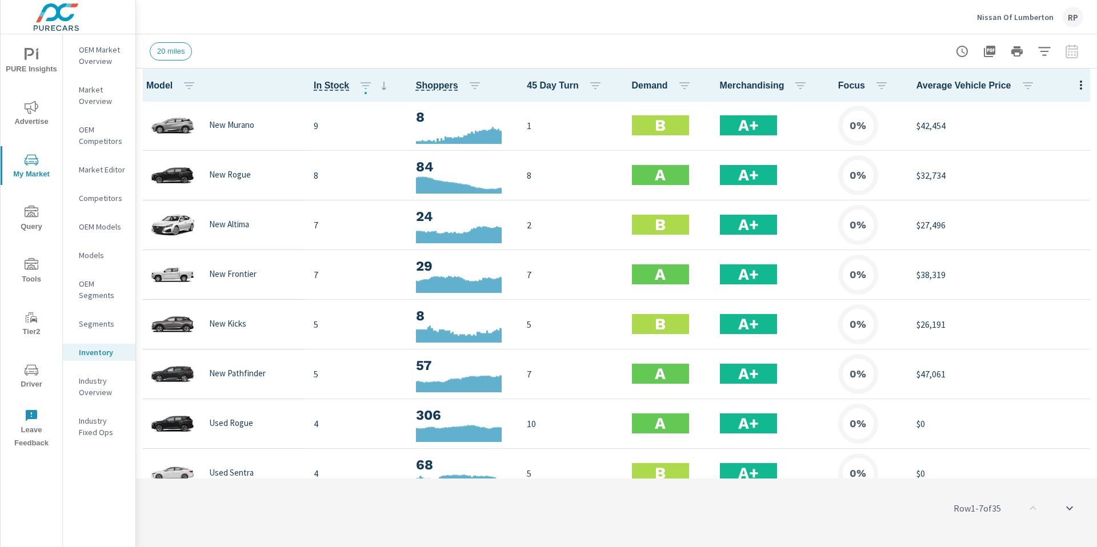
click at [1065, 86] on div at bounding box center [1081, 85] width 32 height 33
click at [1077, 78] on icon "button" at bounding box center [1081, 85] width 14 height 14
click at [1040, 267] on span "Customize columns..." at bounding box center [1044, 264] width 72 height 11
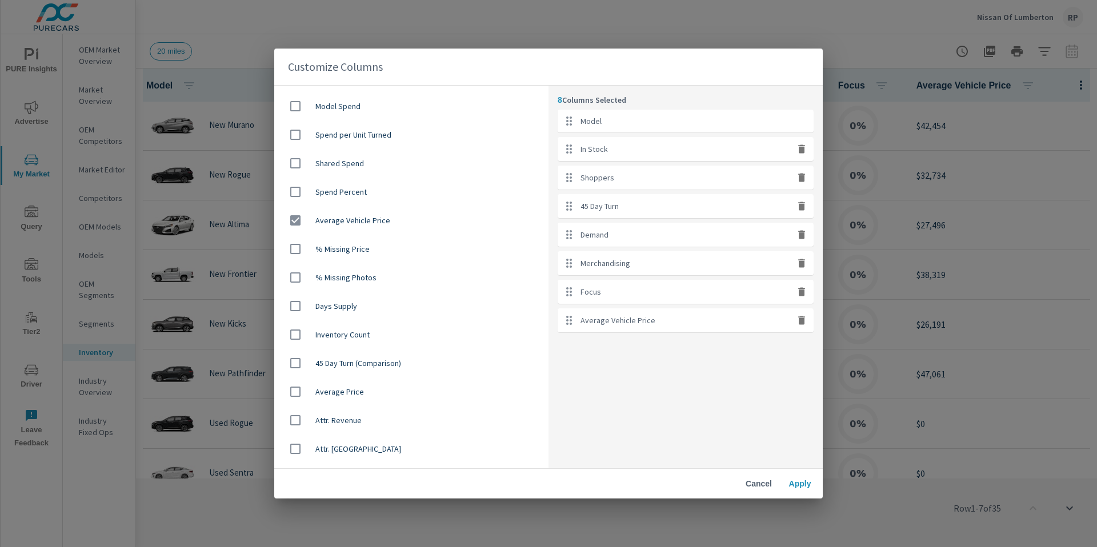
scroll to position [718, 0]
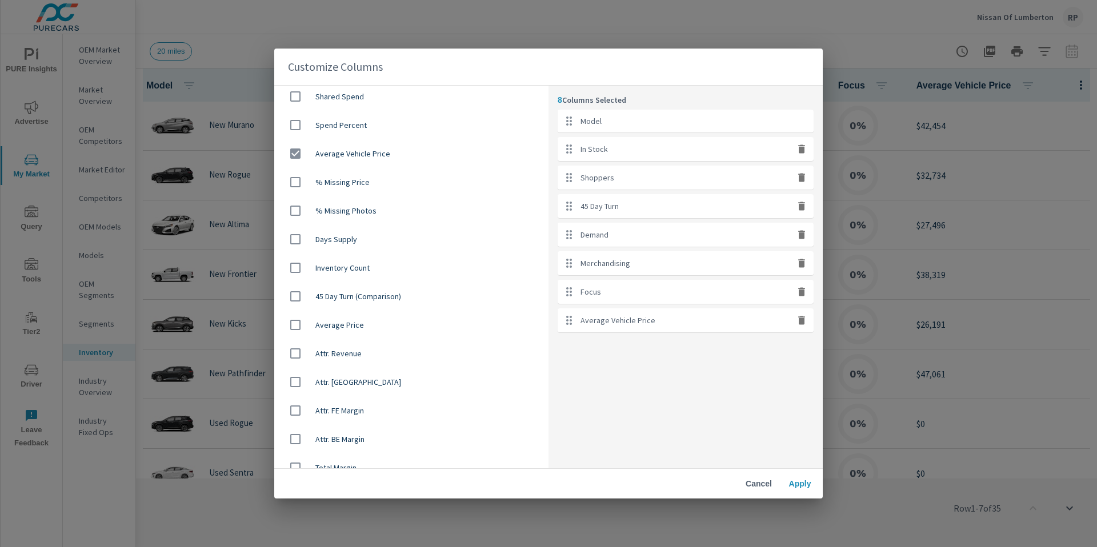
click at [304, 154] on input "checkbox" at bounding box center [295, 154] width 24 height 24
checkbox input "false"
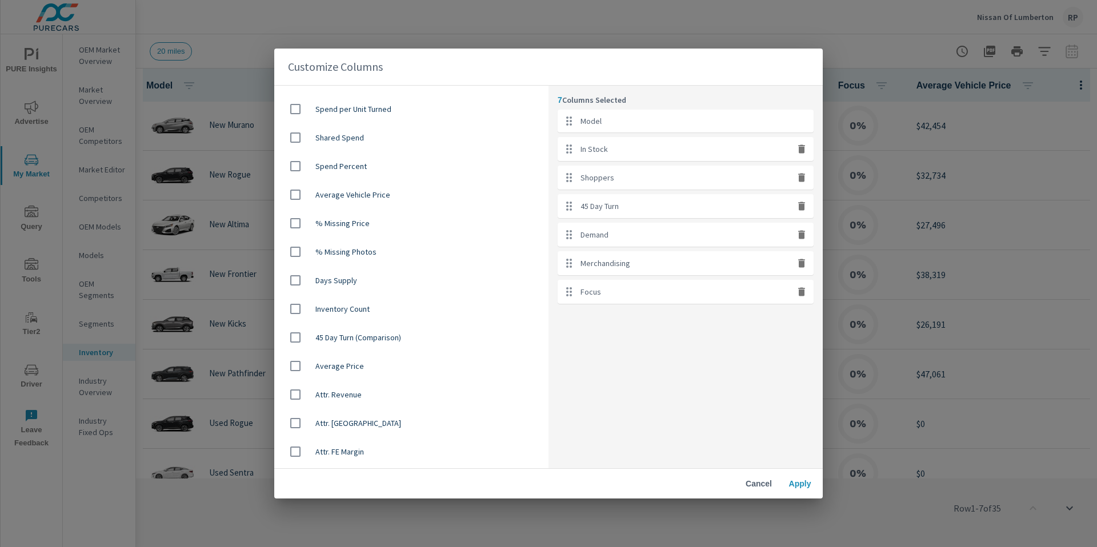
scroll to position [676, 0]
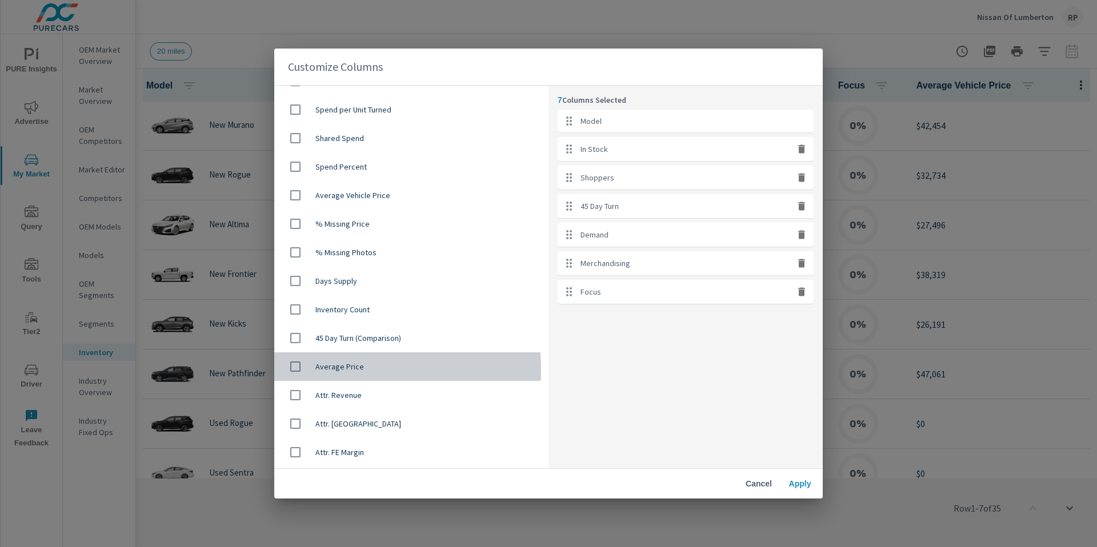
click at [302, 371] on input "checkbox" at bounding box center [295, 367] width 24 height 24
checkbox input "true"
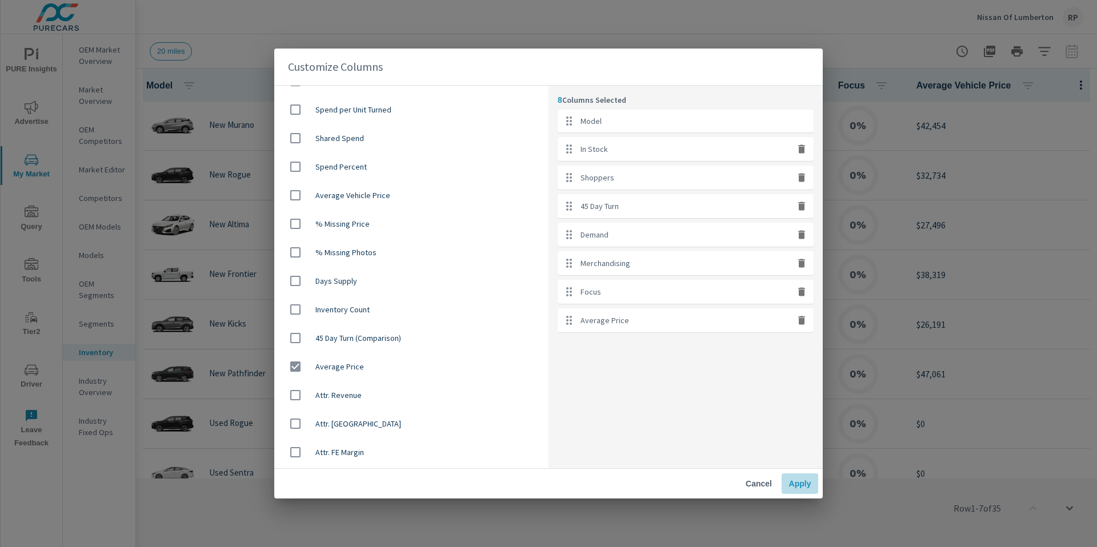
click at [802, 483] on span "Apply" at bounding box center [799, 484] width 27 height 10
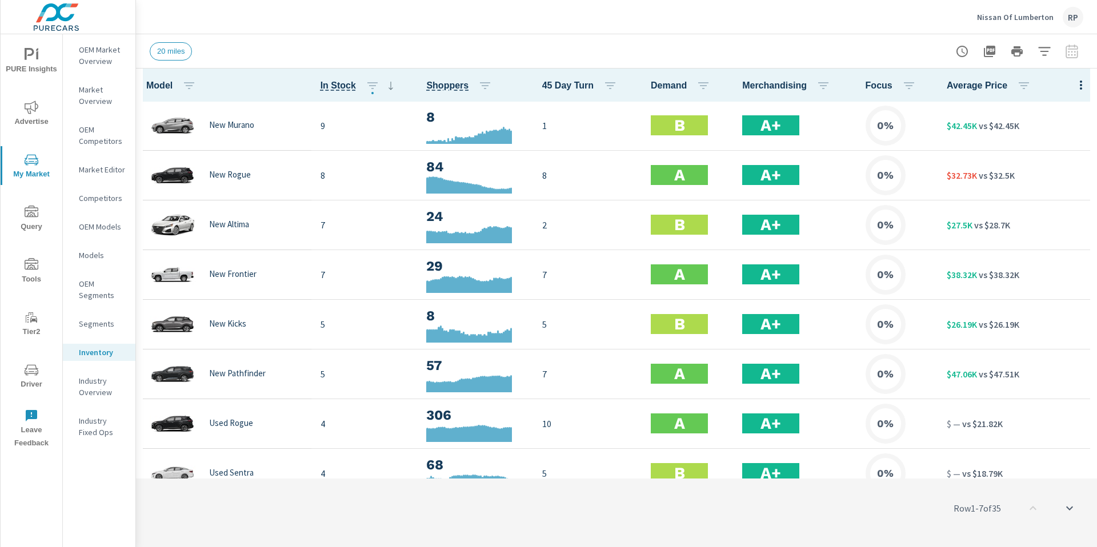
click at [1053, 56] on button "button" at bounding box center [1044, 51] width 23 height 23
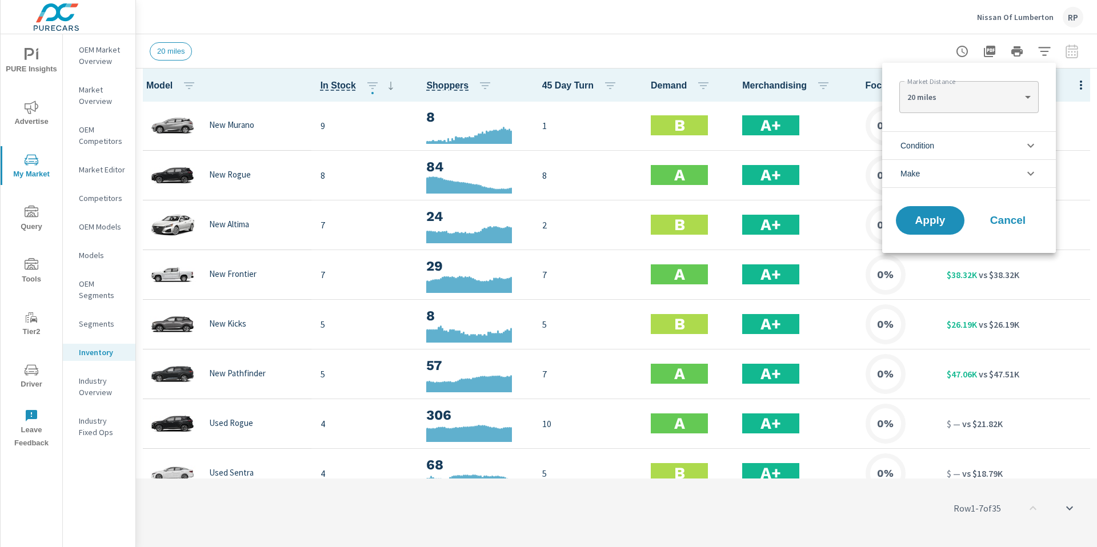
click at [999, 83] on div "20 miles 20 ​" at bounding box center [968, 97] width 139 height 32
click at [994, 105] on body "PURE Insights Advertise My Market Query Tools Tier2 Driver Leave Feedback OEM M…" at bounding box center [548, 280] width 1097 height 560
click at [975, 149] on li "50 miles" at bounding box center [968, 152] width 139 height 18
type Distance "50"
click at [936, 221] on span "Apply" at bounding box center [930, 220] width 47 height 11
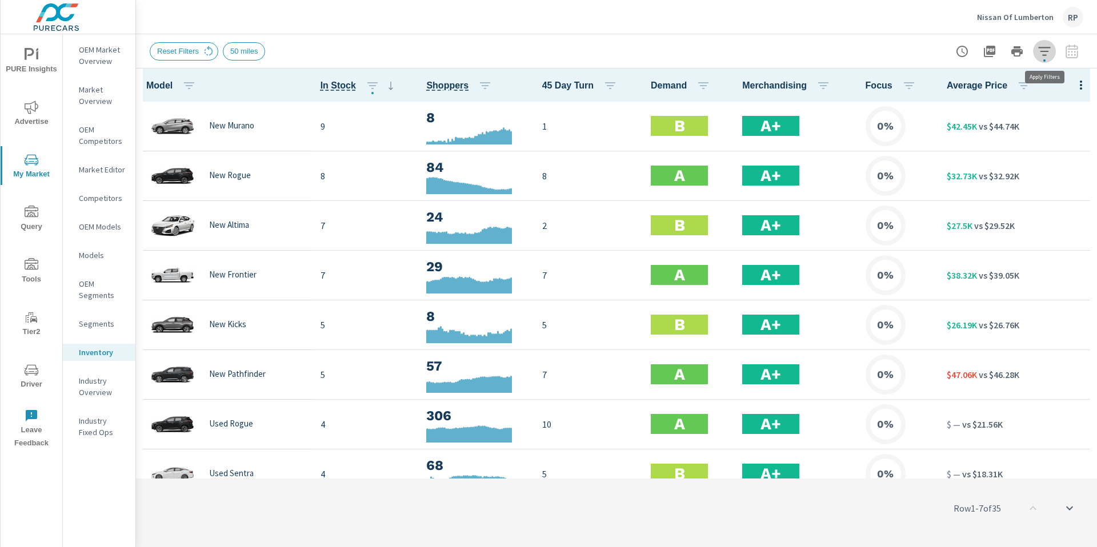
click at [1045, 53] on icon "button" at bounding box center [1044, 52] width 14 height 14
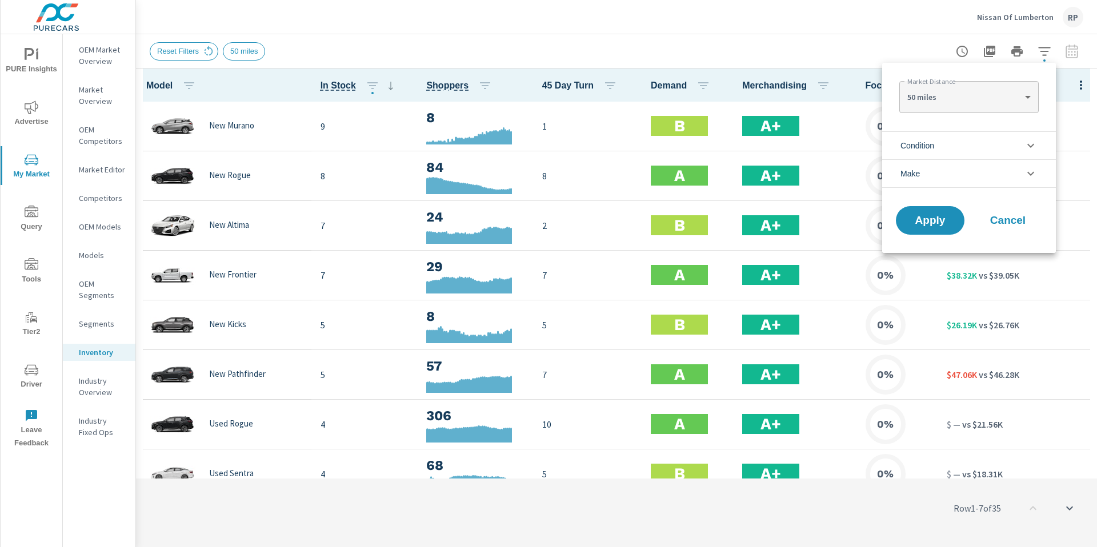
click at [1006, 102] on body "PURE Insights Advertise My Market Query Tools Tier2 Driver Leave Feedback OEM M…" at bounding box center [548, 280] width 1097 height 560
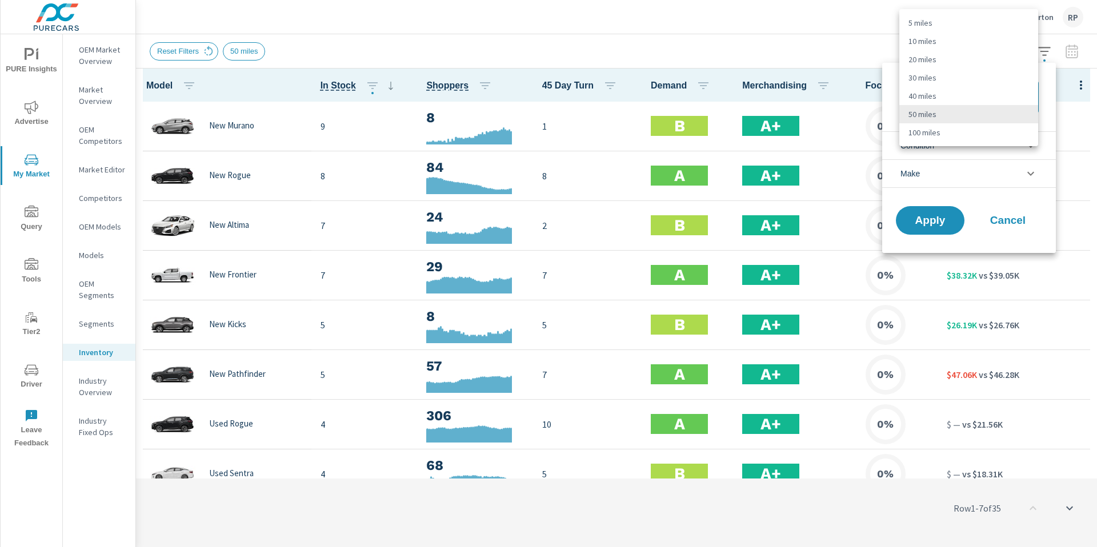
click at [851, 43] on div at bounding box center [548, 273] width 1097 height 547
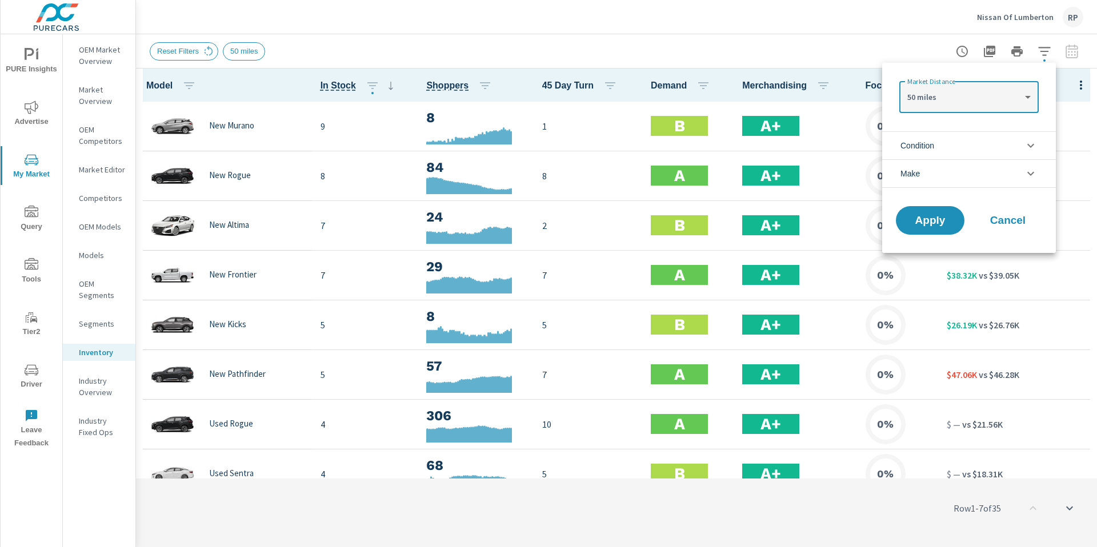
click at [1079, 123] on div at bounding box center [548, 273] width 1097 height 547
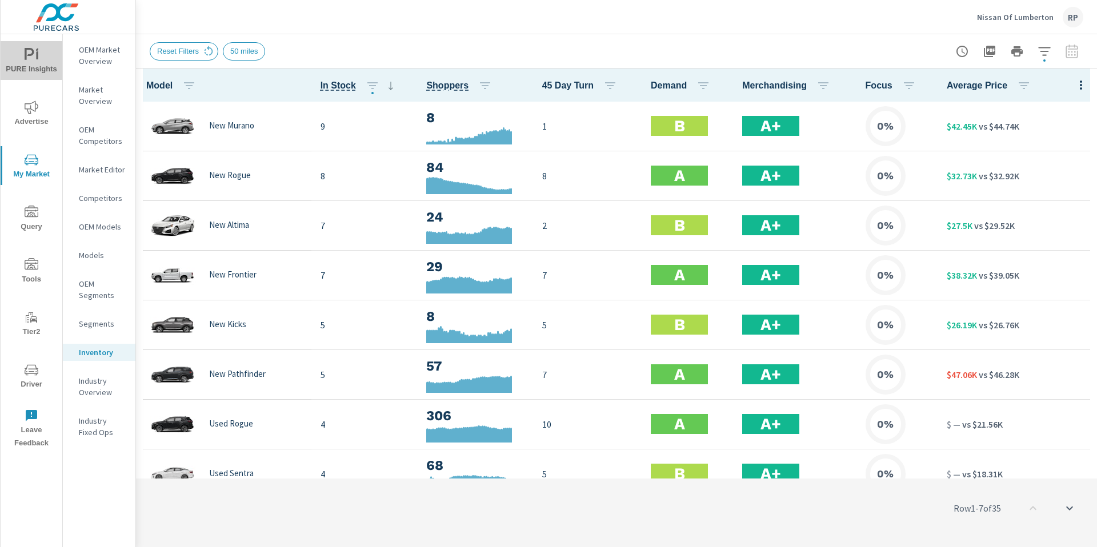
click at [38, 61] on span "PURE Insights" at bounding box center [31, 62] width 55 height 28
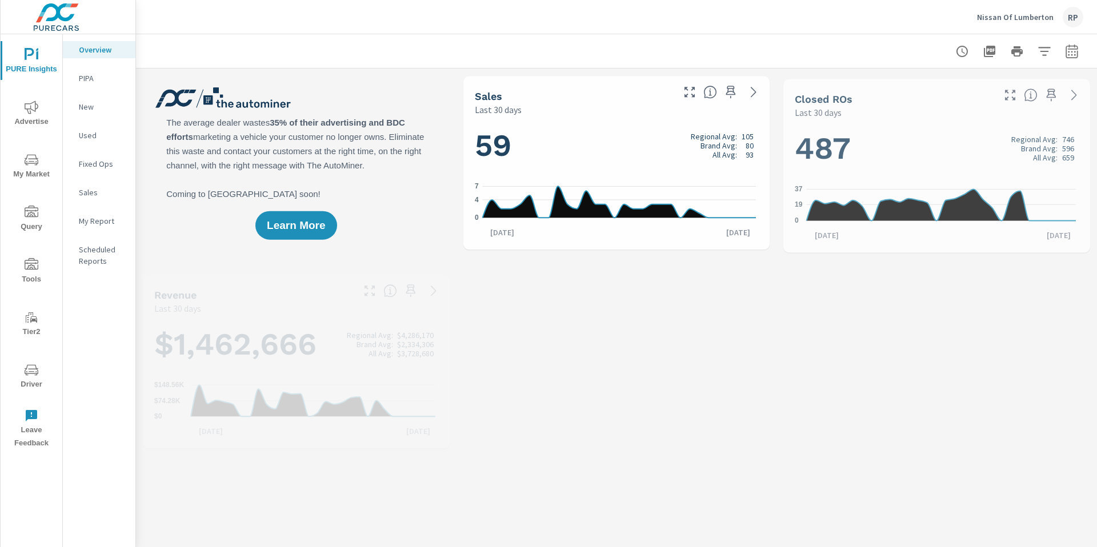
scroll to position [1, 0]
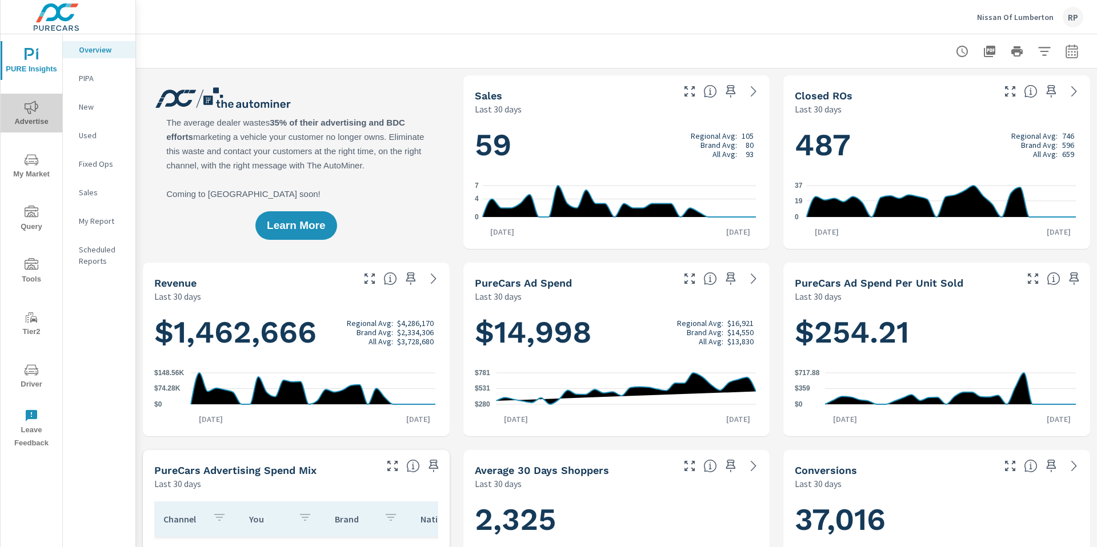
click at [35, 119] on span "Advertise" at bounding box center [31, 115] width 55 height 28
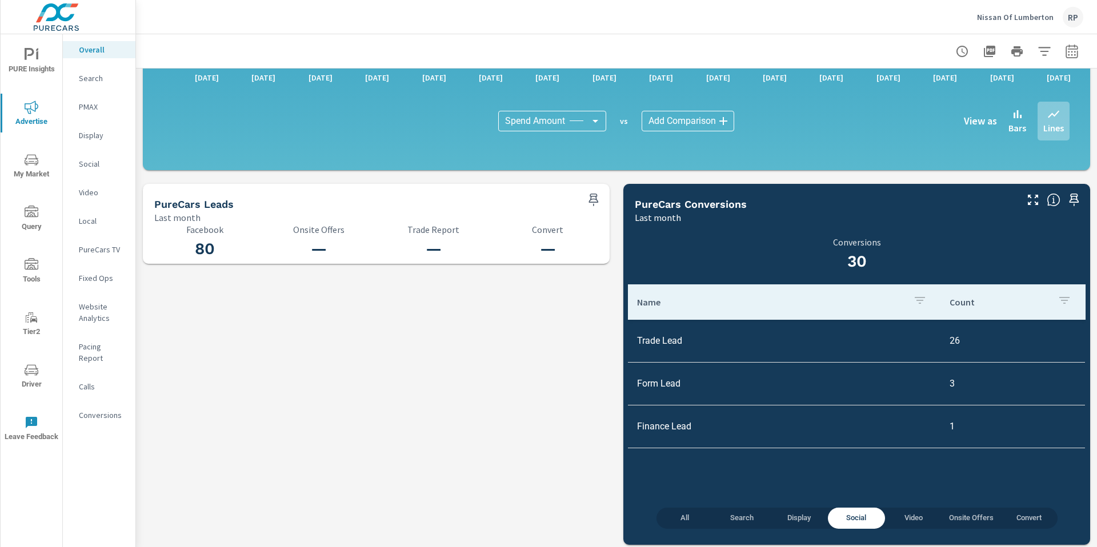
scroll to position [1114, 0]
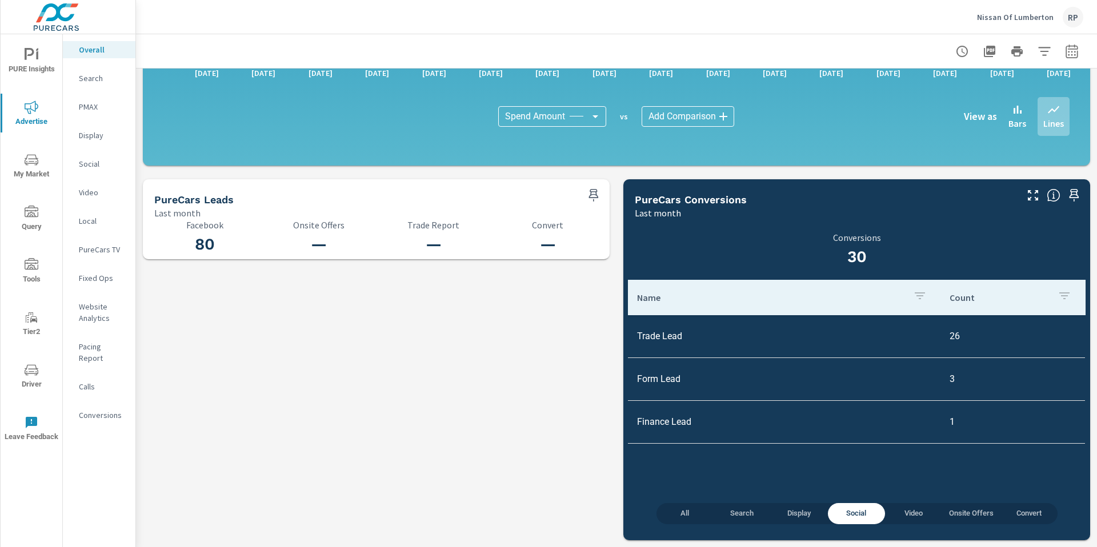
drag, startPoint x: 1096, startPoint y: 104, endPoint x: 1091, endPoint y: 476, distance: 372.5
click at [1091, 476] on div "Overall Performance Nissan Of Lumberton Report date range: Aug 01, 2025 - Aug 3…" at bounding box center [616, 290] width 961 height 513
click at [1060, 51] on button "button" at bounding box center [1071, 51] width 23 height 23
select select "Last month"
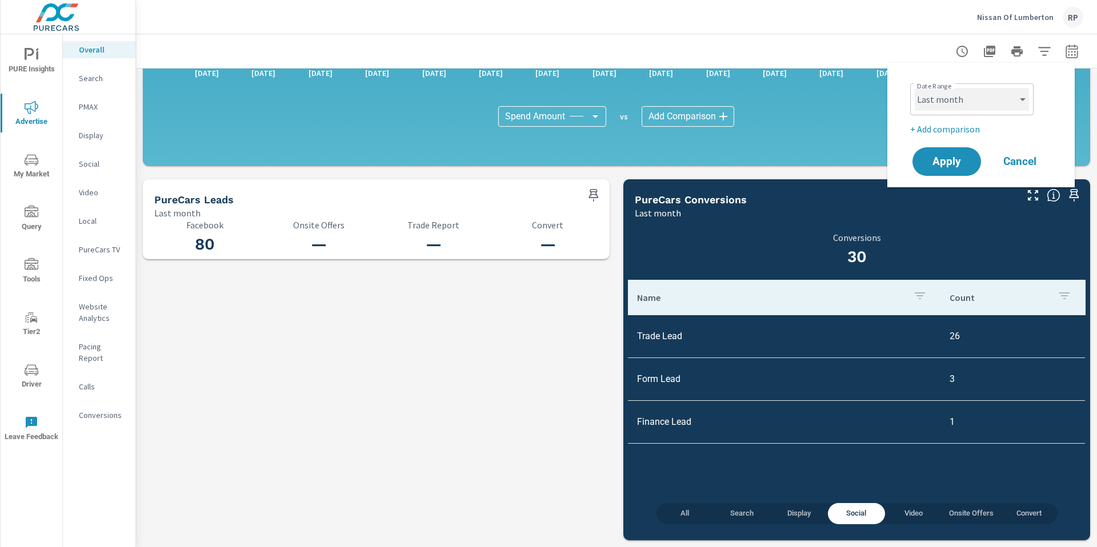
click at [1002, 107] on select "Custom [DATE] Last week Last 7 days Last 14 days Last 30 days Last 45 days Last…" at bounding box center [972, 99] width 114 height 23
click at [951, 136] on div "Date Range Custom Yesterday Last week Last 7 days Last 14 days Last 30 days Las…" at bounding box center [981, 125] width 160 height 106
click at [952, 130] on p "+ Add comparison" at bounding box center [983, 129] width 146 height 14
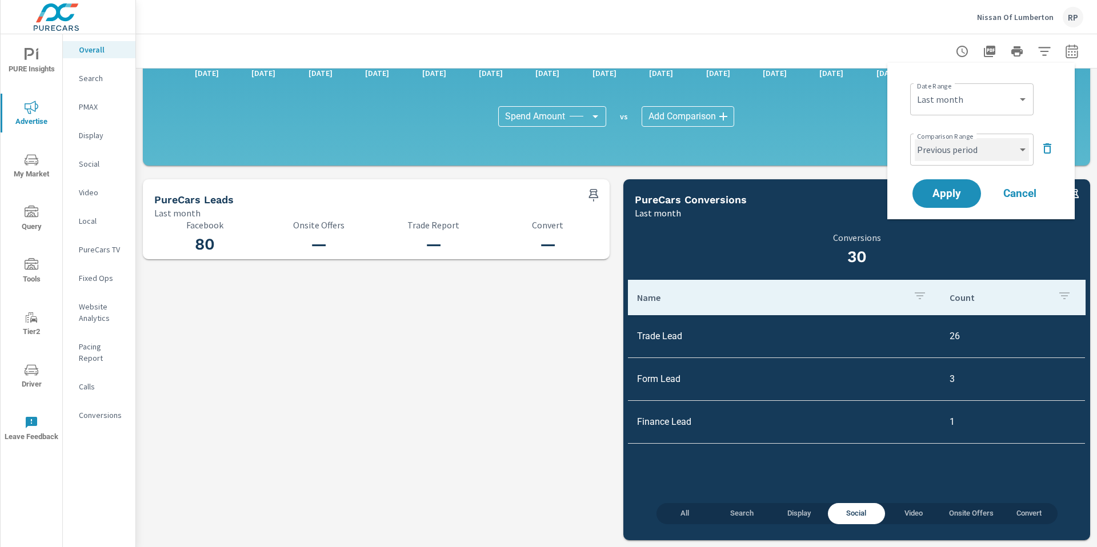
click at [998, 147] on select "Custom Previous period Previous month Previous year" at bounding box center [972, 149] width 114 height 23
click at [915, 138] on select "Custom Previous period Previous month Previous year" at bounding box center [972, 149] width 114 height 23
select select "Previous month"
click at [928, 192] on span "Apply" at bounding box center [946, 194] width 47 height 11
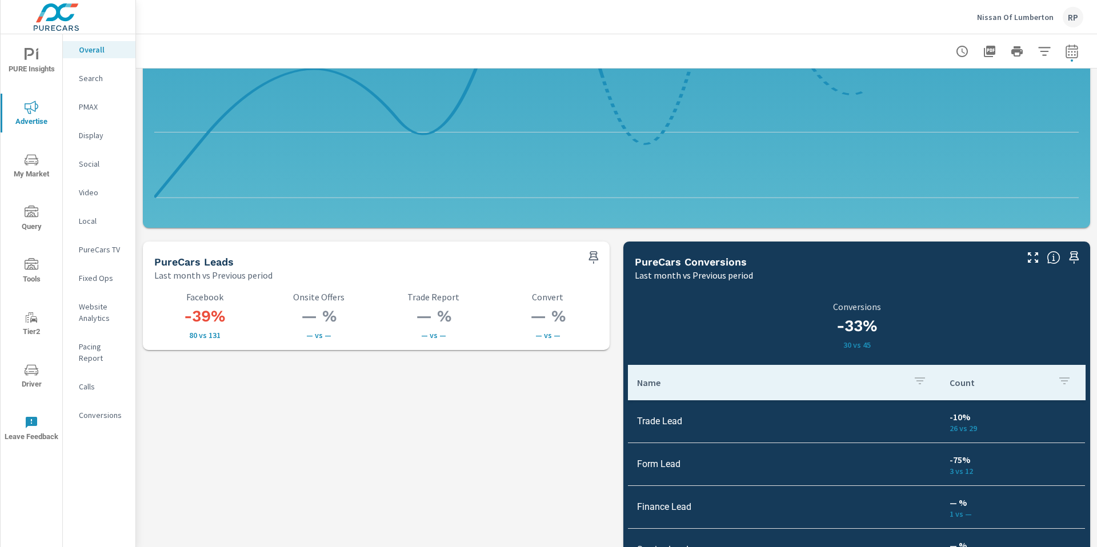
scroll to position [1431, 0]
